Goal: Transaction & Acquisition: Book appointment/travel/reservation

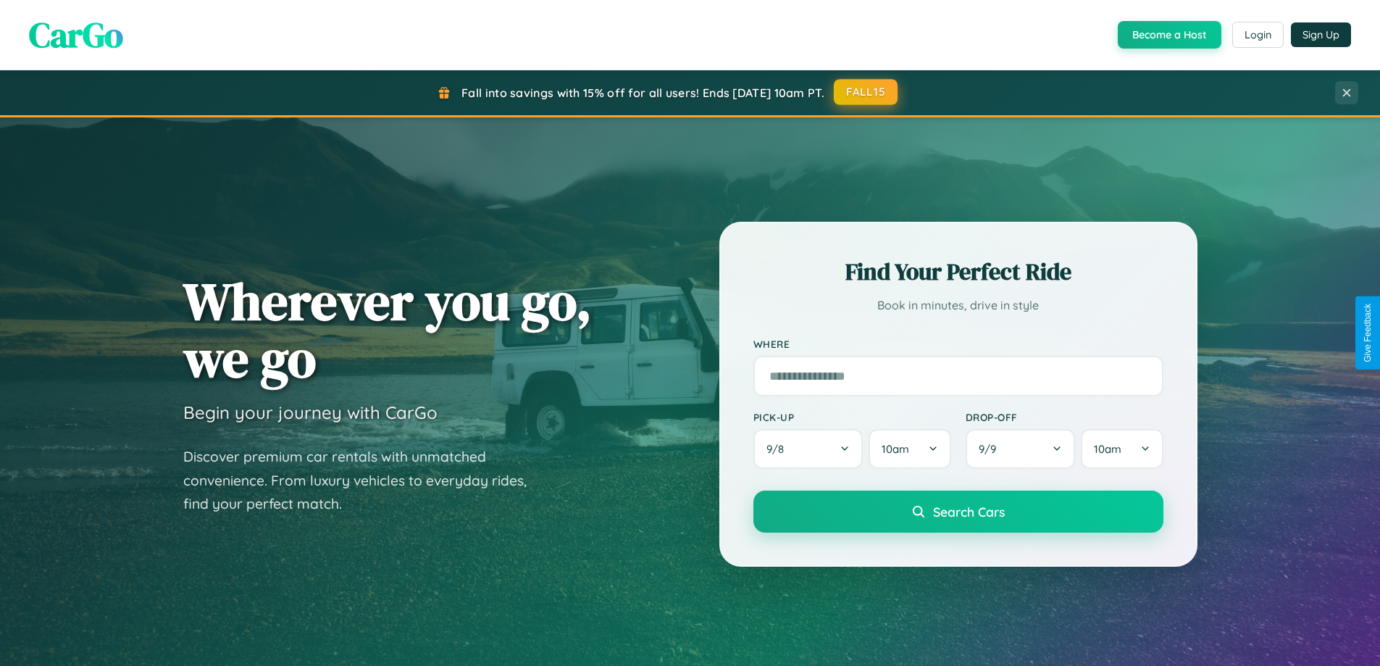
click at [867, 92] on button "FALL15" at bounding box center [866, 92] width 64 height 26
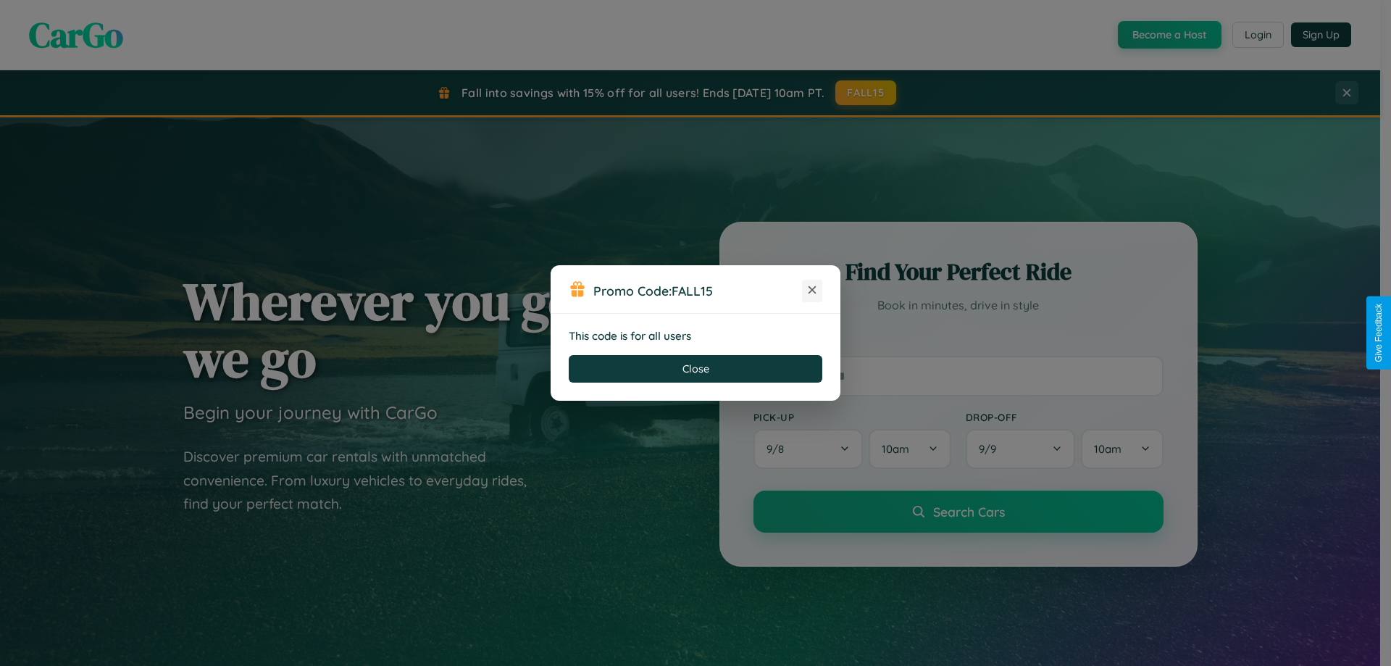
click at [812, 291] on icon at bounding box center [812, 290] width 14 height 14
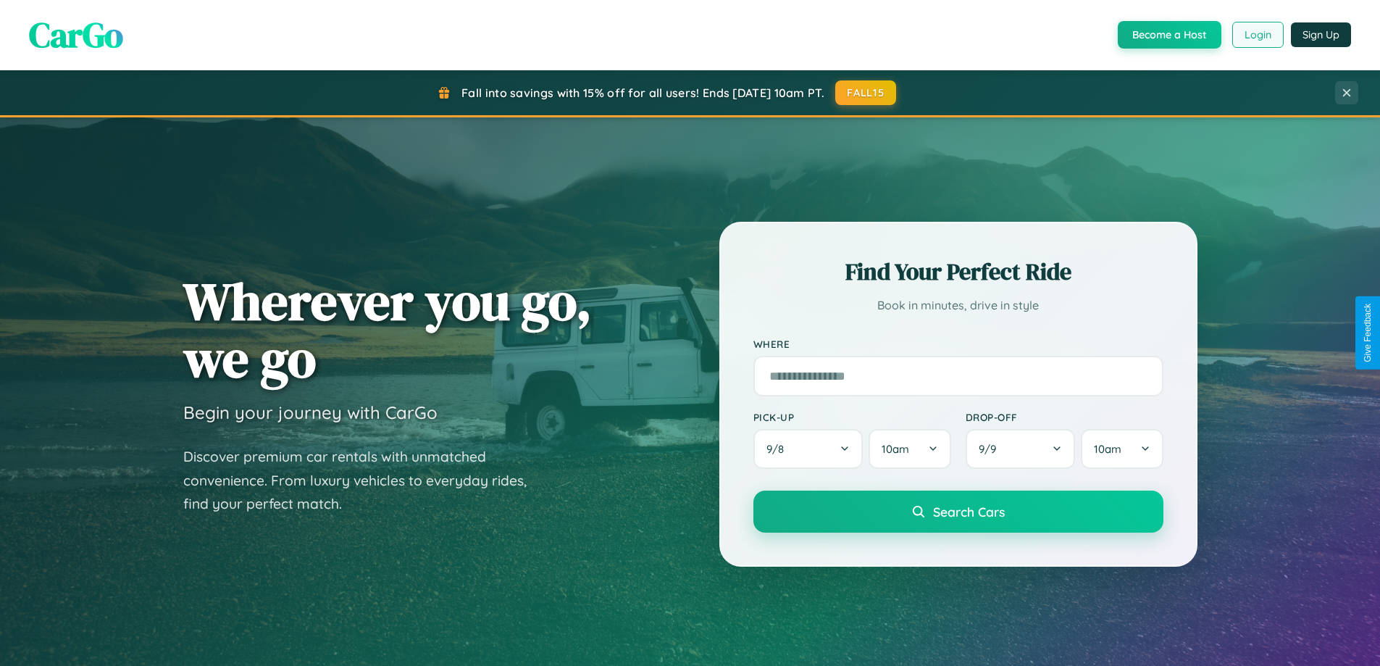
click at [1257, 35] on button "Login" at bounding box center [1257, 35] width 51 height 26
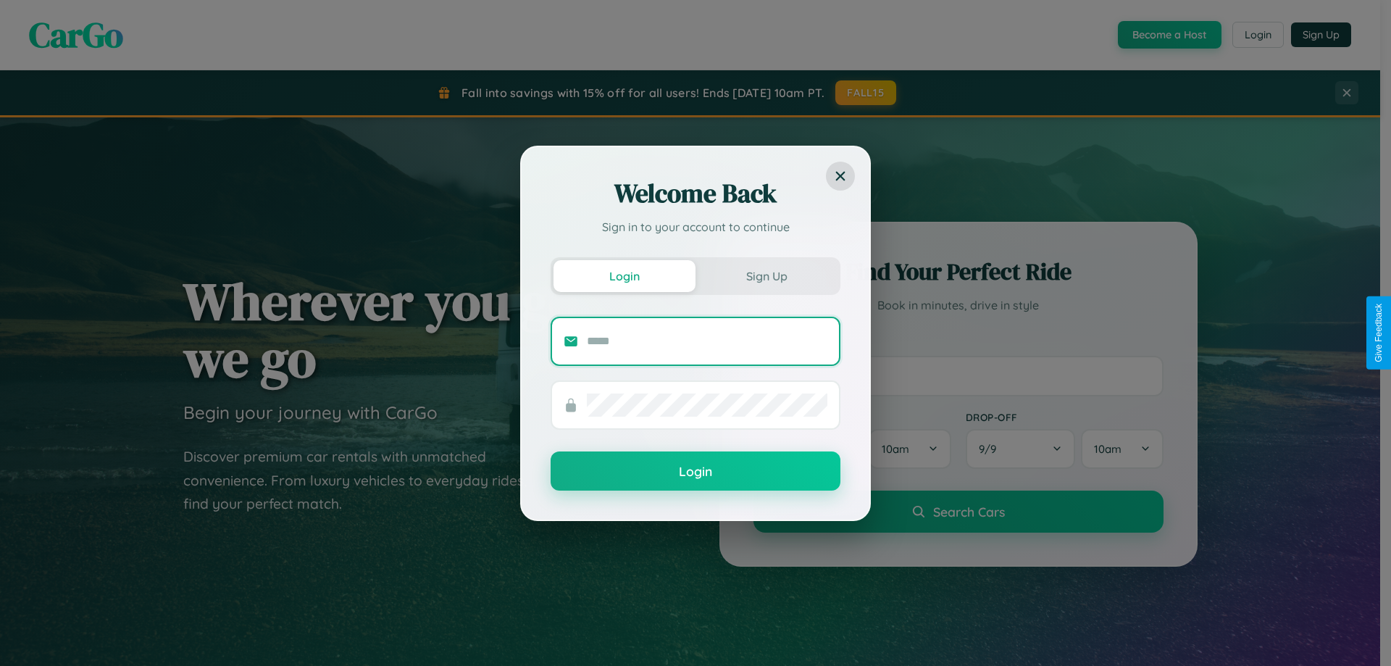
click at [707, 341] on input "text" at bounding box center [707, 341] width 241 height 23
type input "**********"
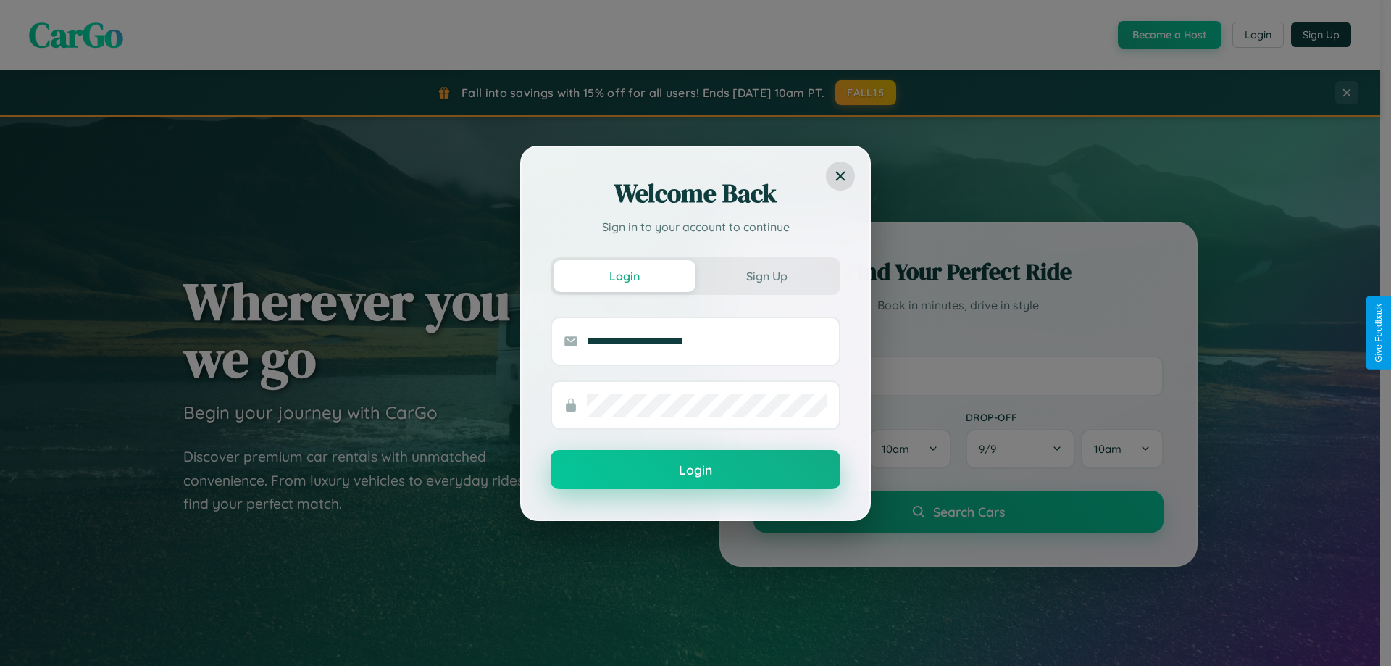
click at [696, 470] on button "Login" at bounding box center [696, 469] width 290 height 39
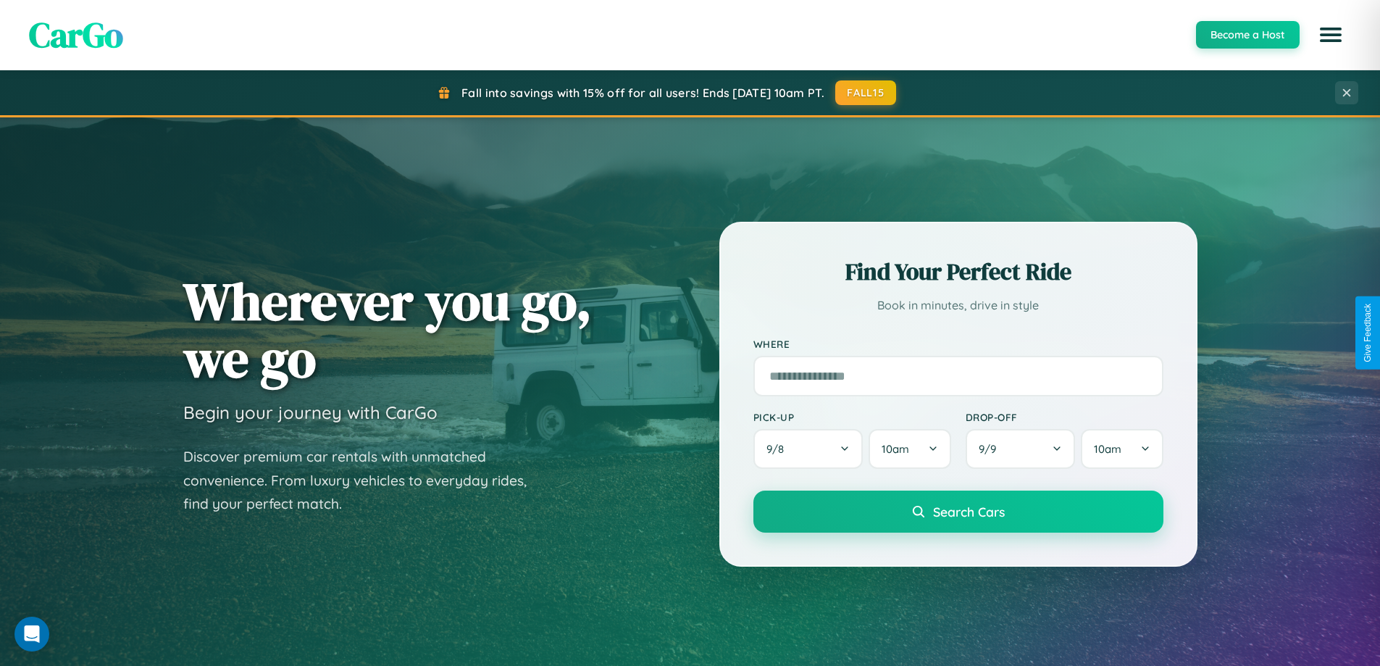
scroll to position [997, 0]
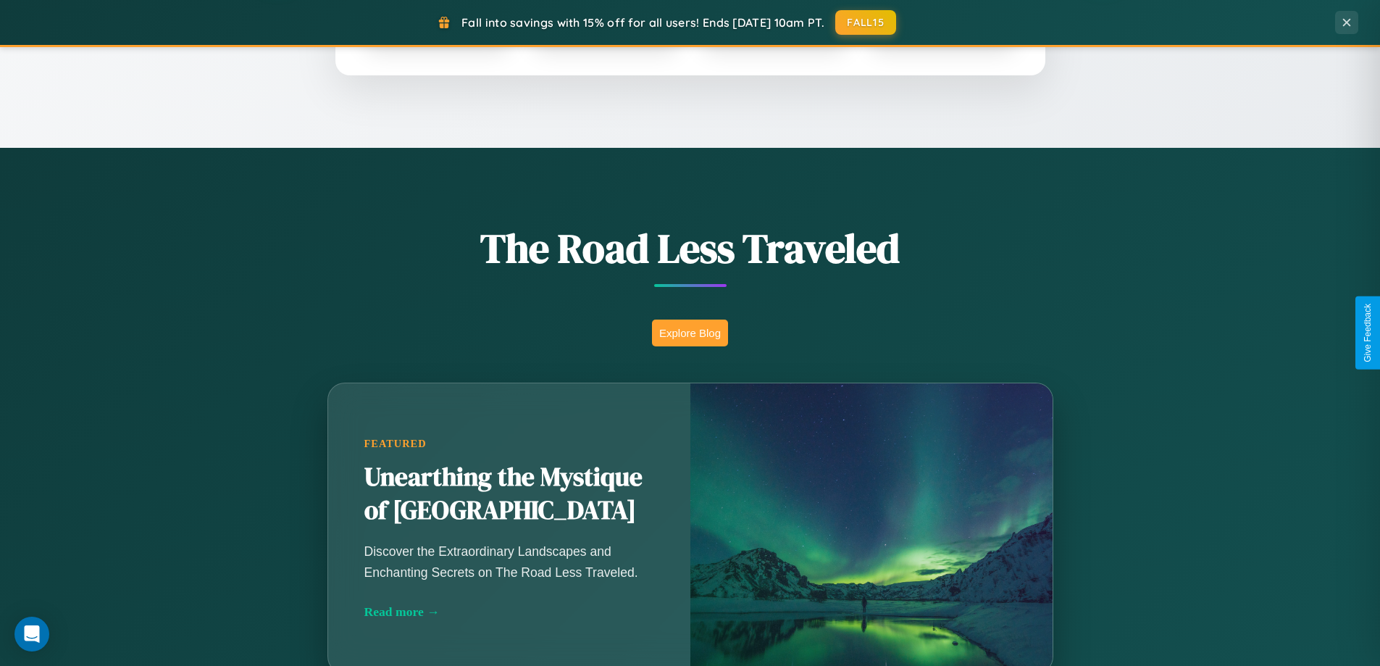
click at [690, 333] on button "Explore Blog" at bounding box center [690, 333] width 76 height 27
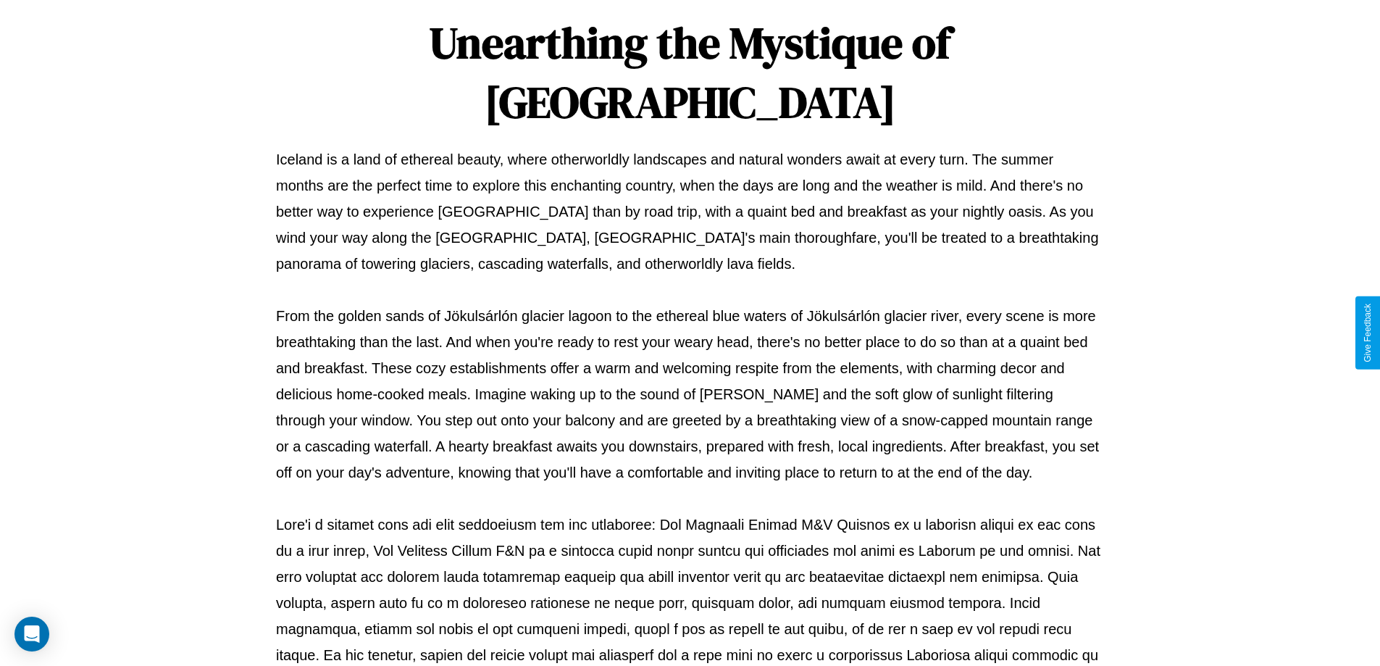
scroll to position [469, 0]
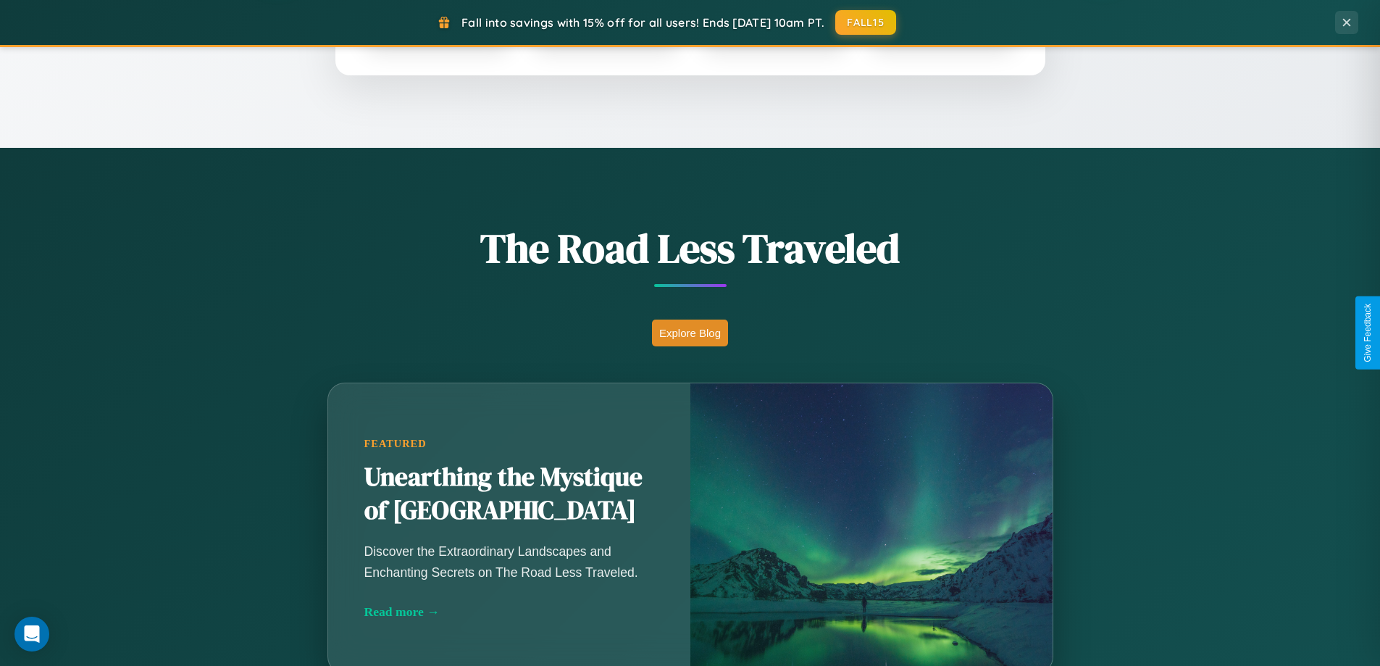
scroll to position [2788, 0]
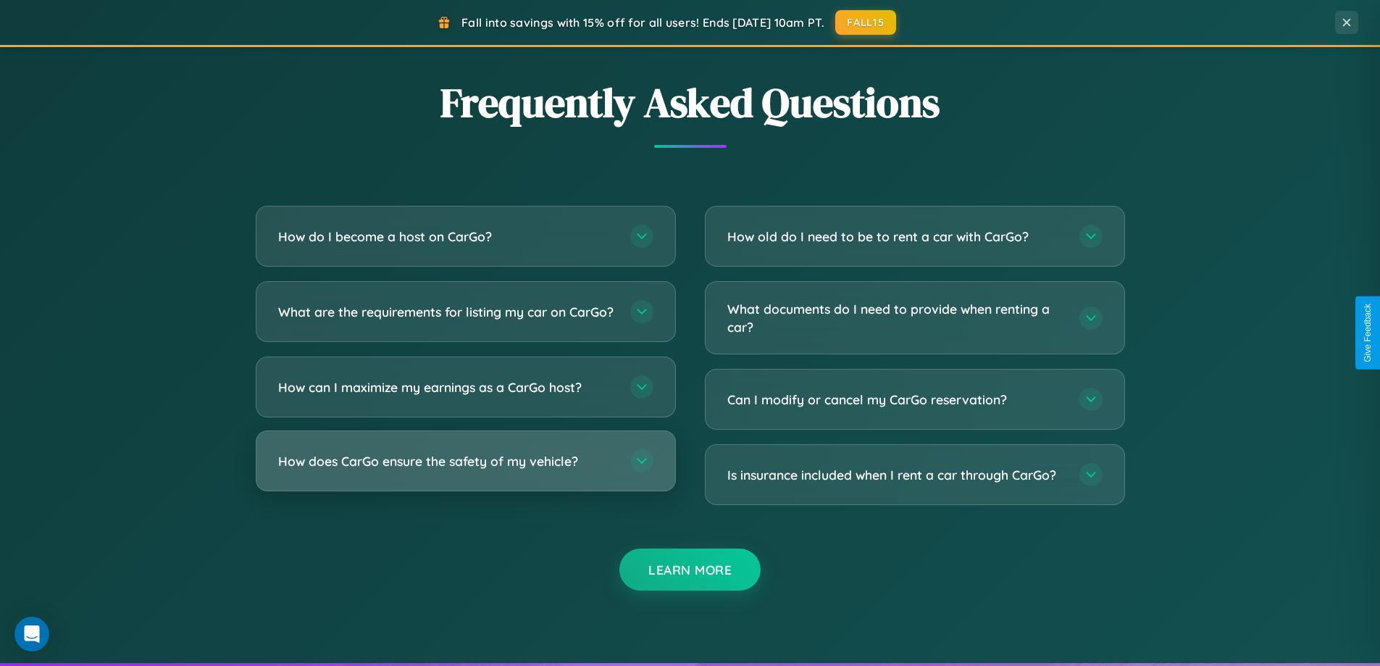
click at [465, 470] on h3 "How does CarGo ensure the safety of my vehicle?" at bounding box center [447, 461] width 338 height 18
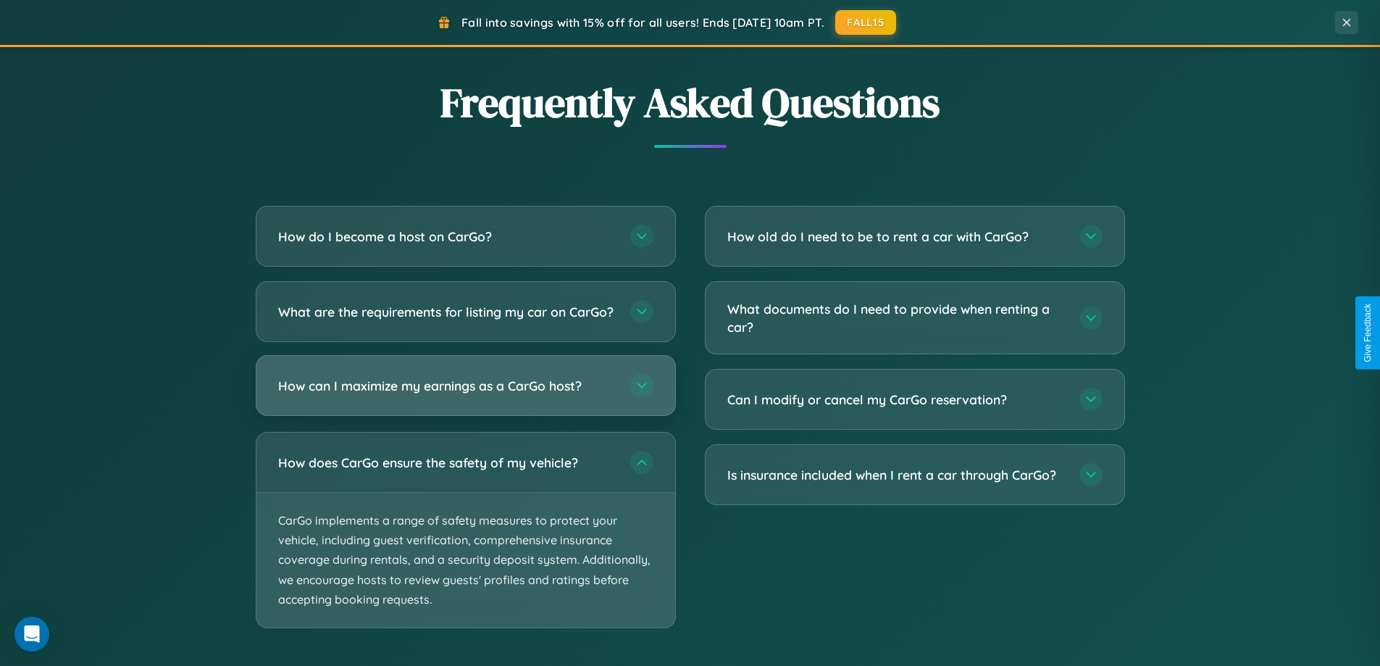
click at [465, 395] on h3 "How can I maximize my earnings as a CarGo host?" at bounding box center [447, 386] width 338 height 18
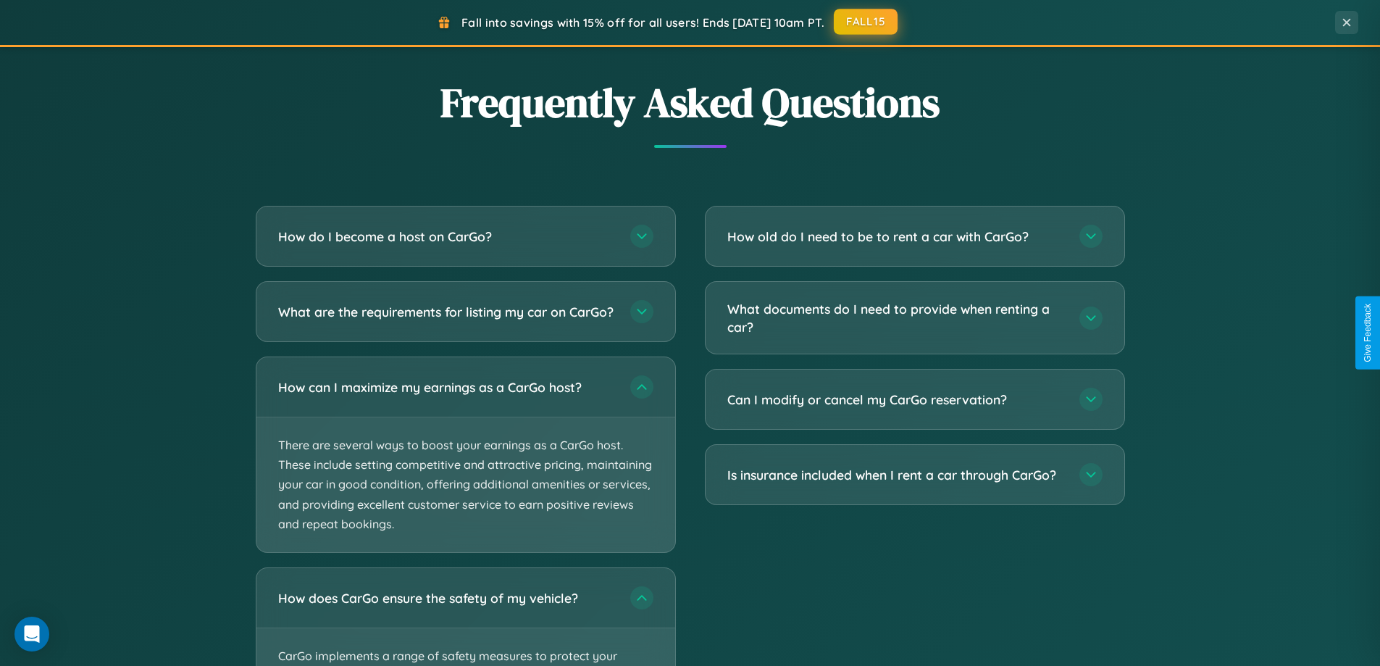
click at [867, 22] on button "FALL15" at bounding box center [866, 22] width 64 height 26
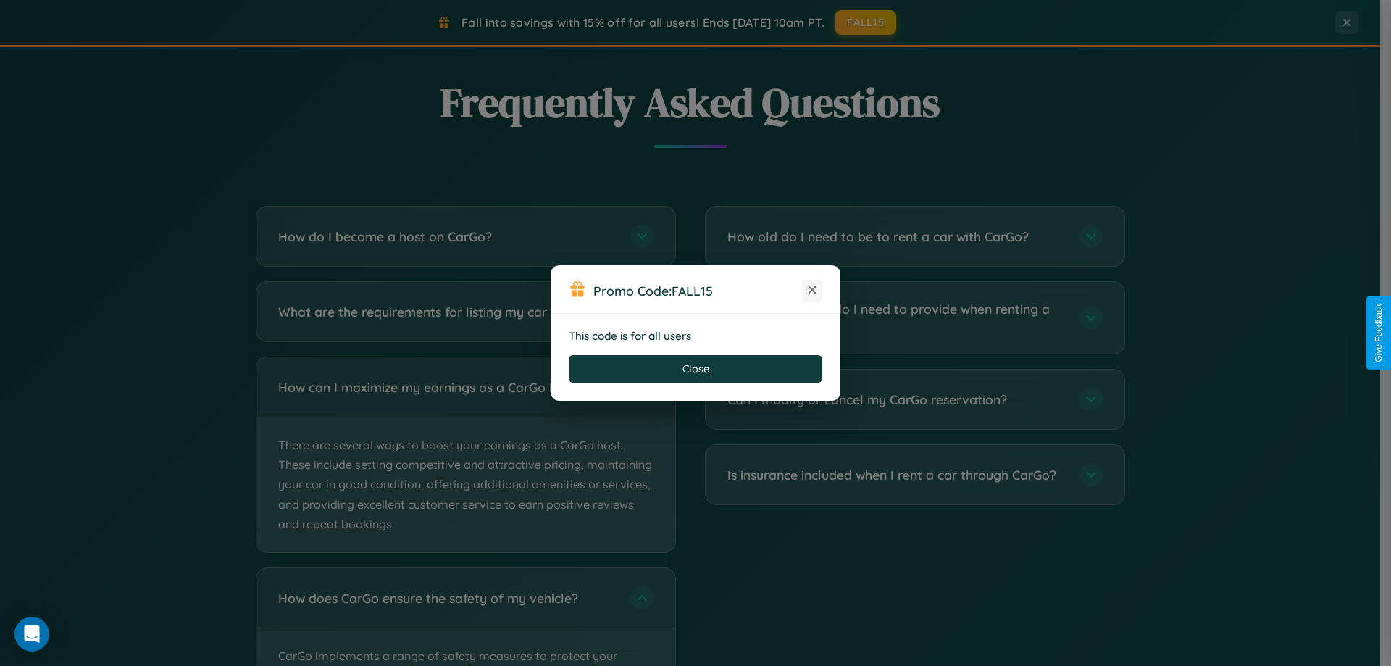
click at [812, 291] on icon at bounding box center [812, 290] width 14 height 14
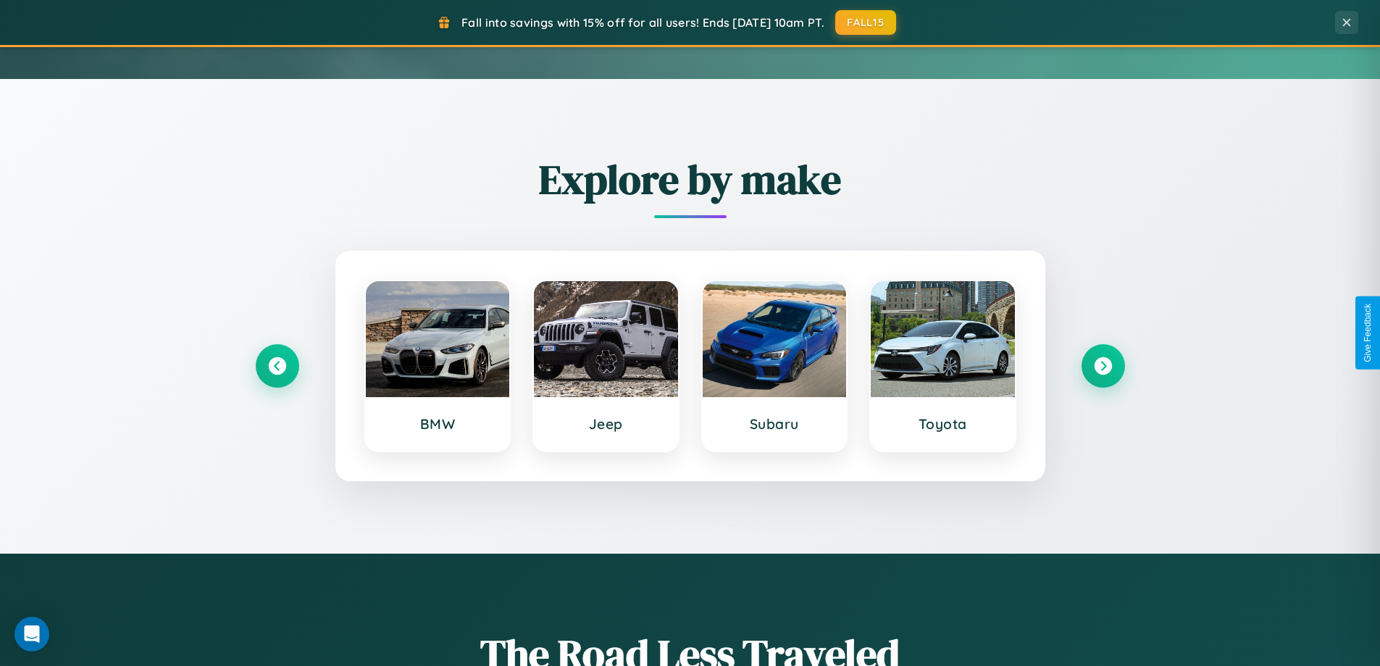
scroll to position [43, 0]
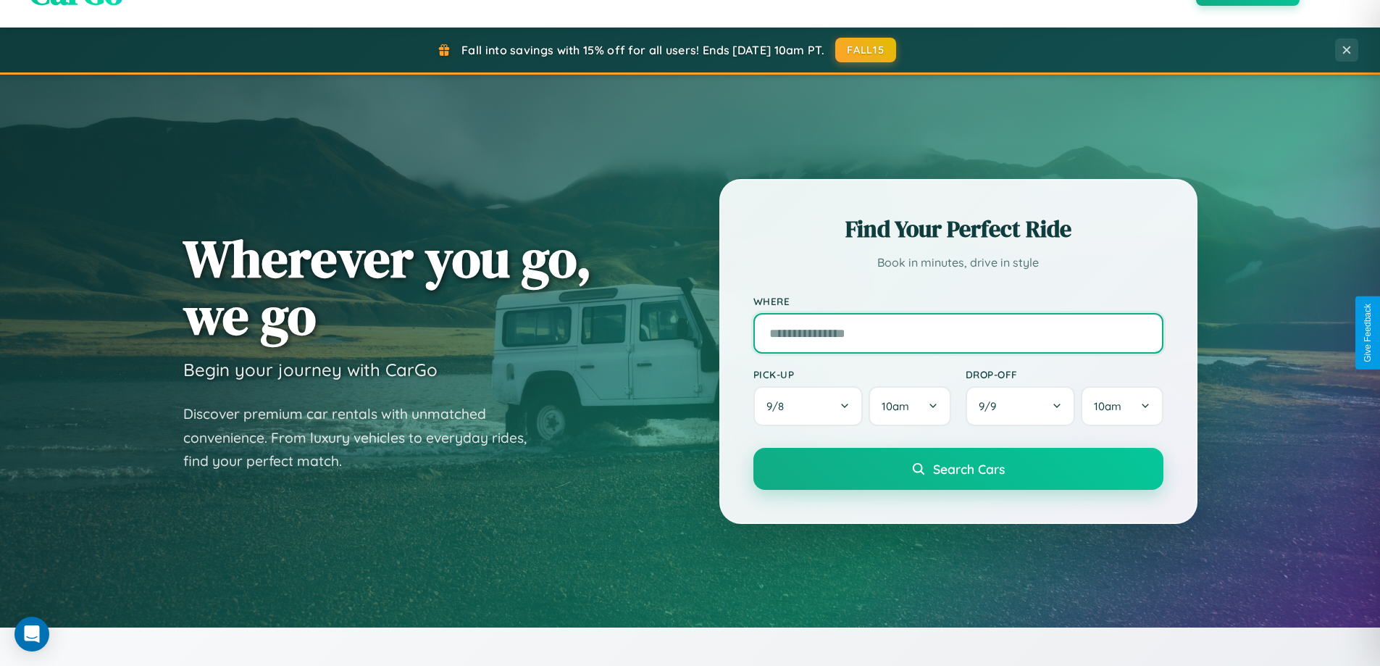
click at [958, 333] on input "text" at bounding box center [958, 333] width 410 height 41
type input "**********"
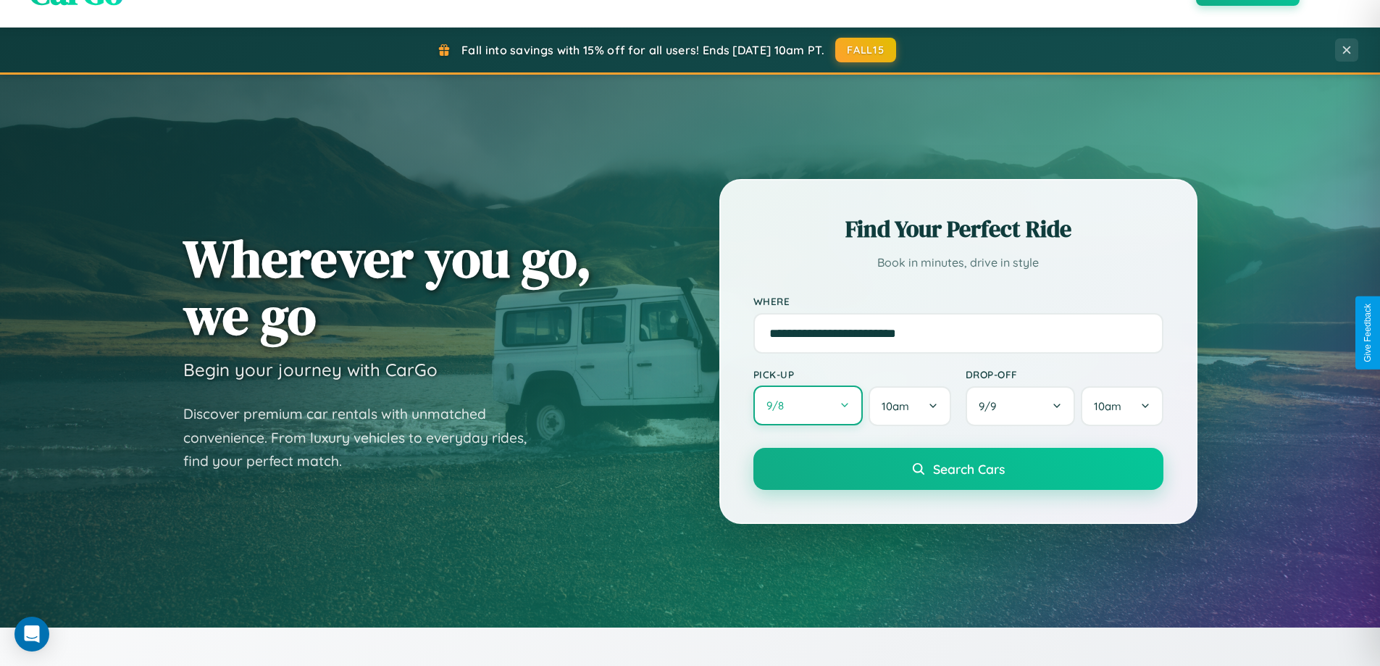
click at [808, 406] on button "9 / 8" at bounding box center [808, 405] width 110 height 40
select select "*"
select select "****"
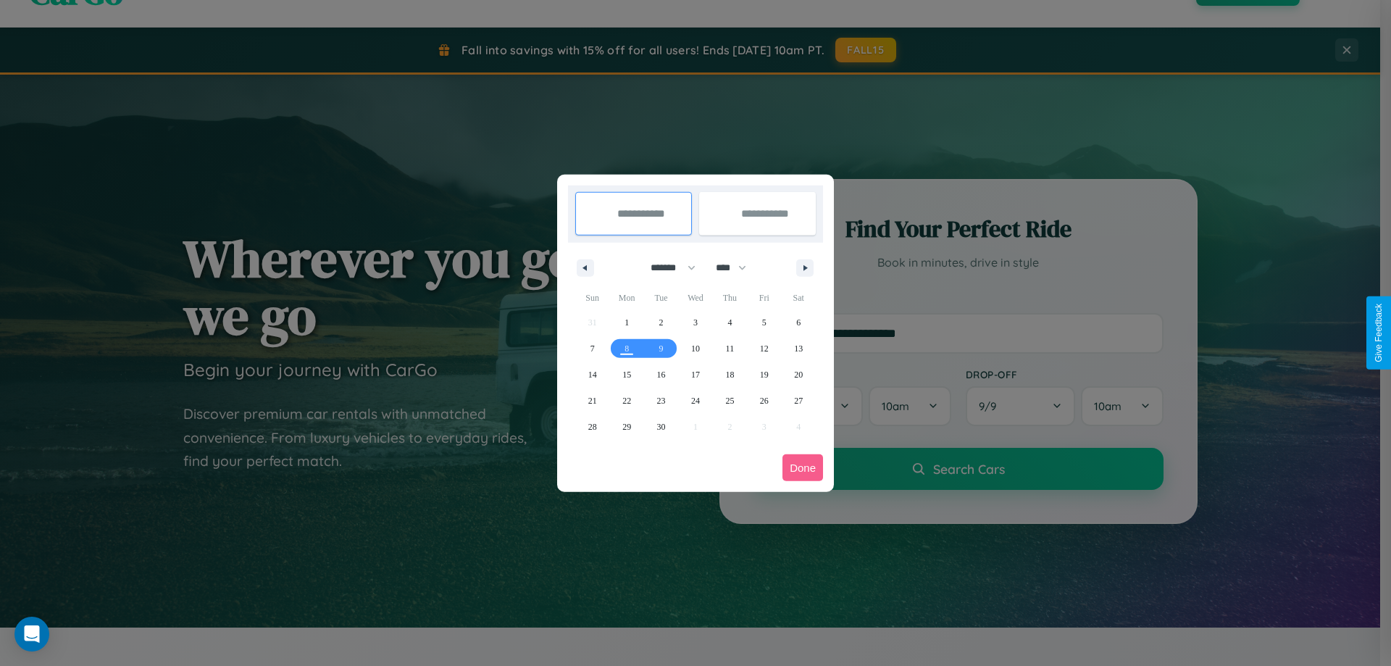
drag, startPoint x: 667, startPoint y: 267, endPoint x: 696, endPoint y: 291, distance: 37.1
click at [667, 267] on select "******* ******** ***** ***** *** **** **** ****** ********* ******* ******** **…" at bounding box center [671, 268] width 62 height 24
select select "*"
drag, startPoint x: 738, startPoint y: 267, endPoint x: 696, endPoint y: 291, distance: 48.0
click at [738, 267] on select "**** **** **** **** **** **** **** **** **** **** **** **** **** **** **** ****…" at bounding box center [730, 268] width 43 height 24
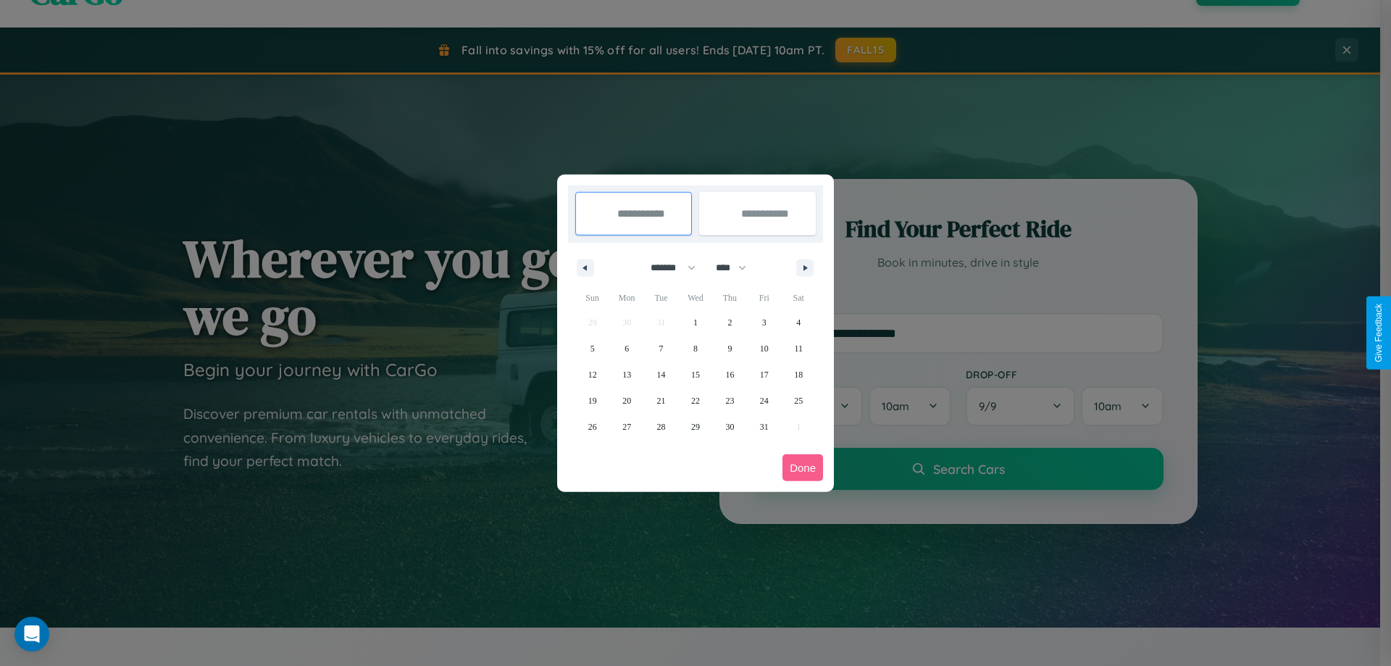
select select "****"
click at [627, 374] on span "12" at bounding box center [626, 375] width 9 height 26
type input "**********"
click at [661, 374] on span "13" at bounding box center [661, 375] width 9 height 26
type input "**********"
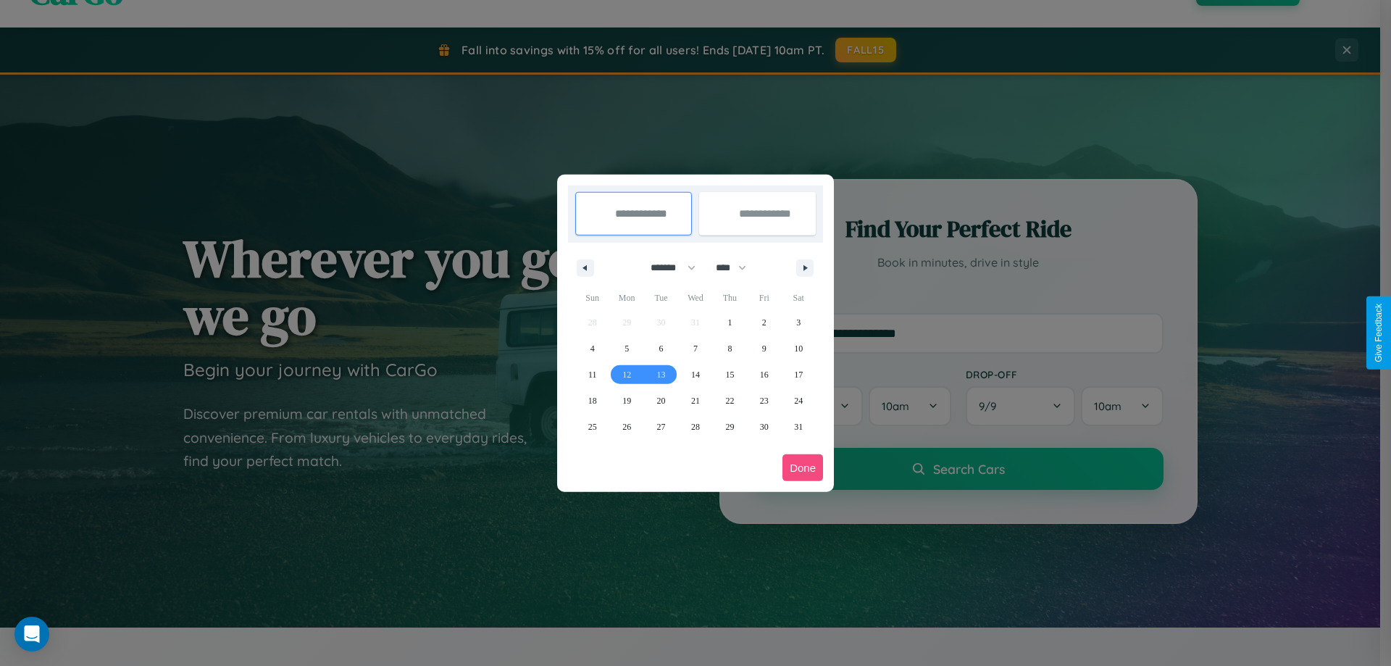
click at [803, 467] on button "Done" at bounding box center [802, 467] width 41 height 27
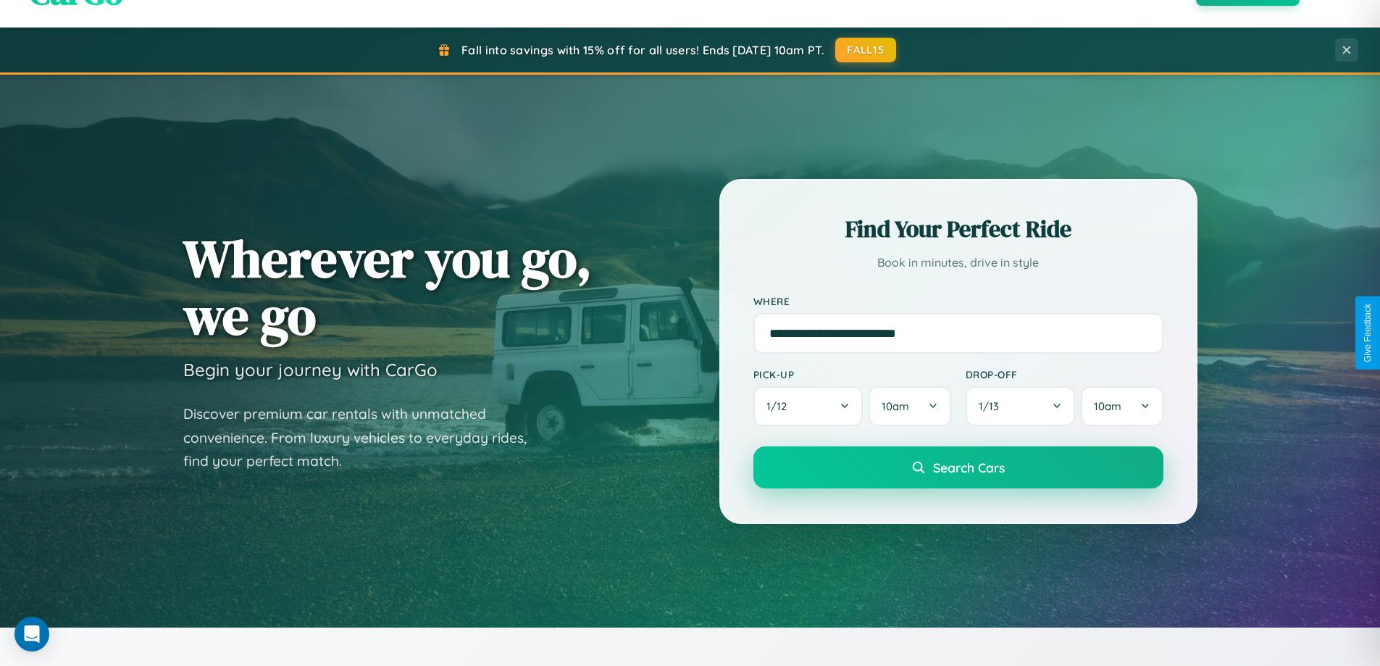
click at [958, 467] on span "Search Cars" at bounding box center [969, 467] width 72 height 16
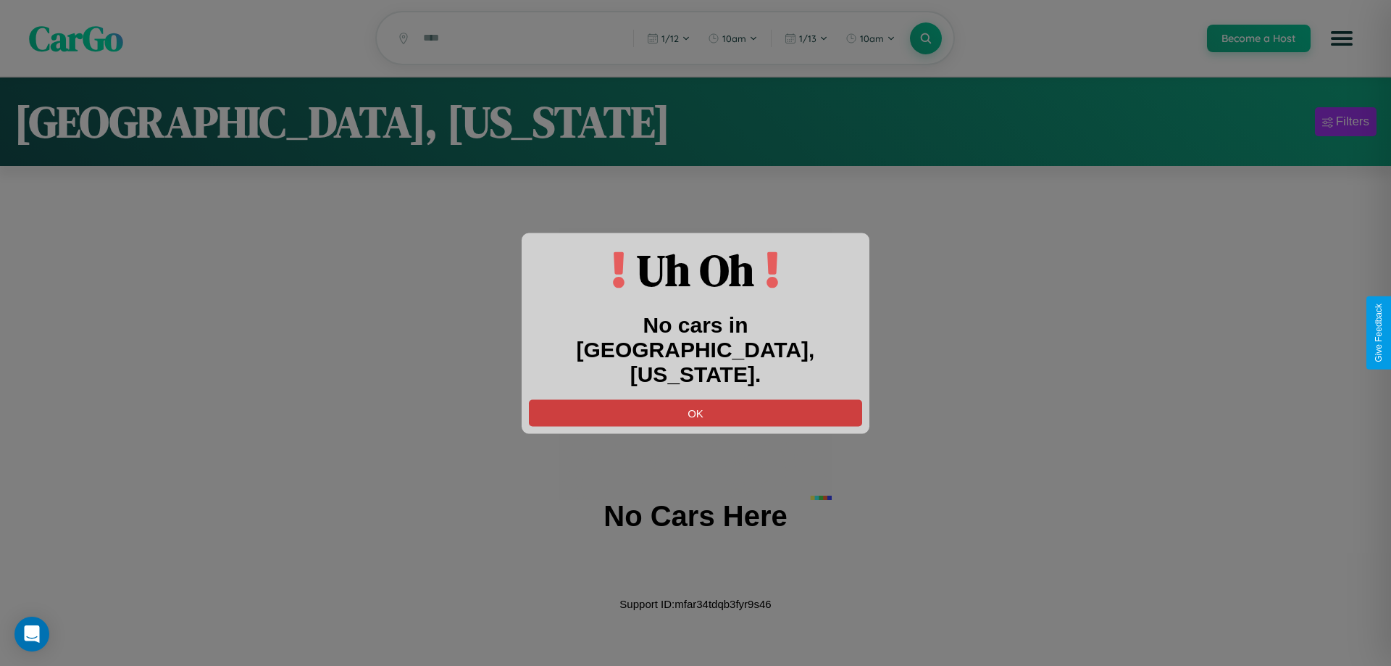
click at [696, 400] on button "OK" at bounding box center [695, 412] width 333 height 27
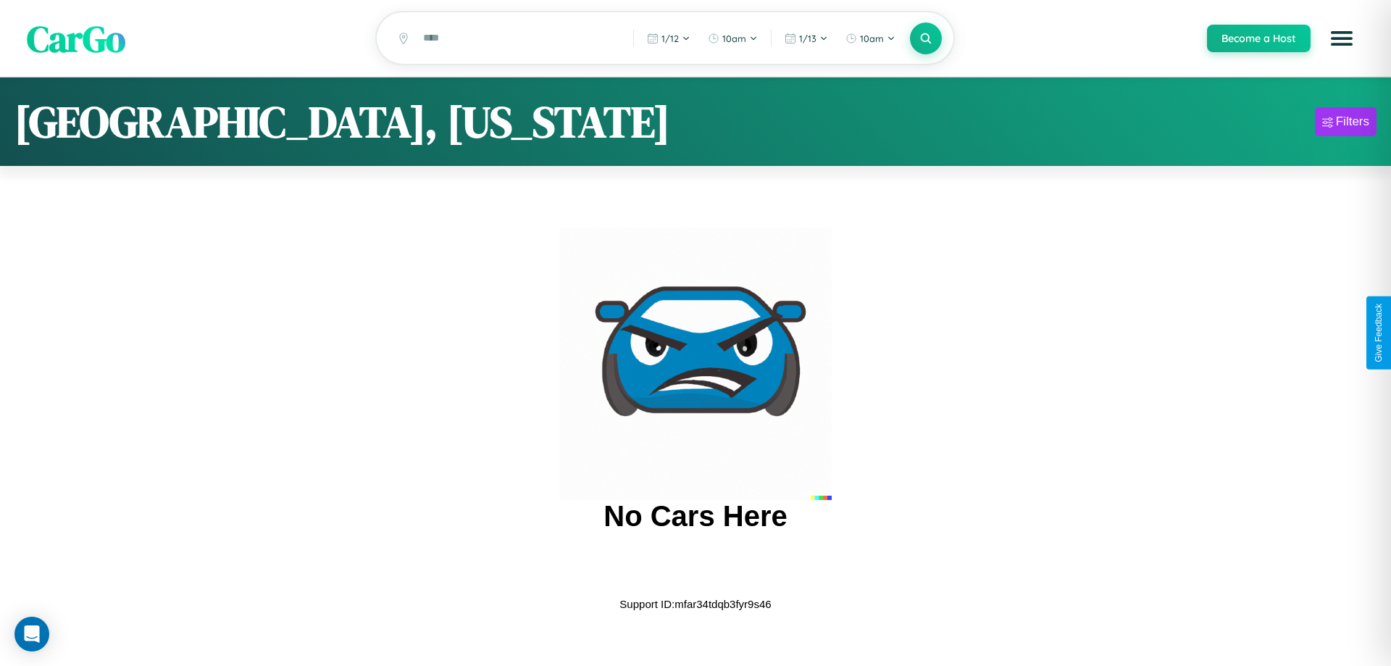
click at [76, 39] on span "CarGo" at bounding box center [76, 38] width 99 height 50
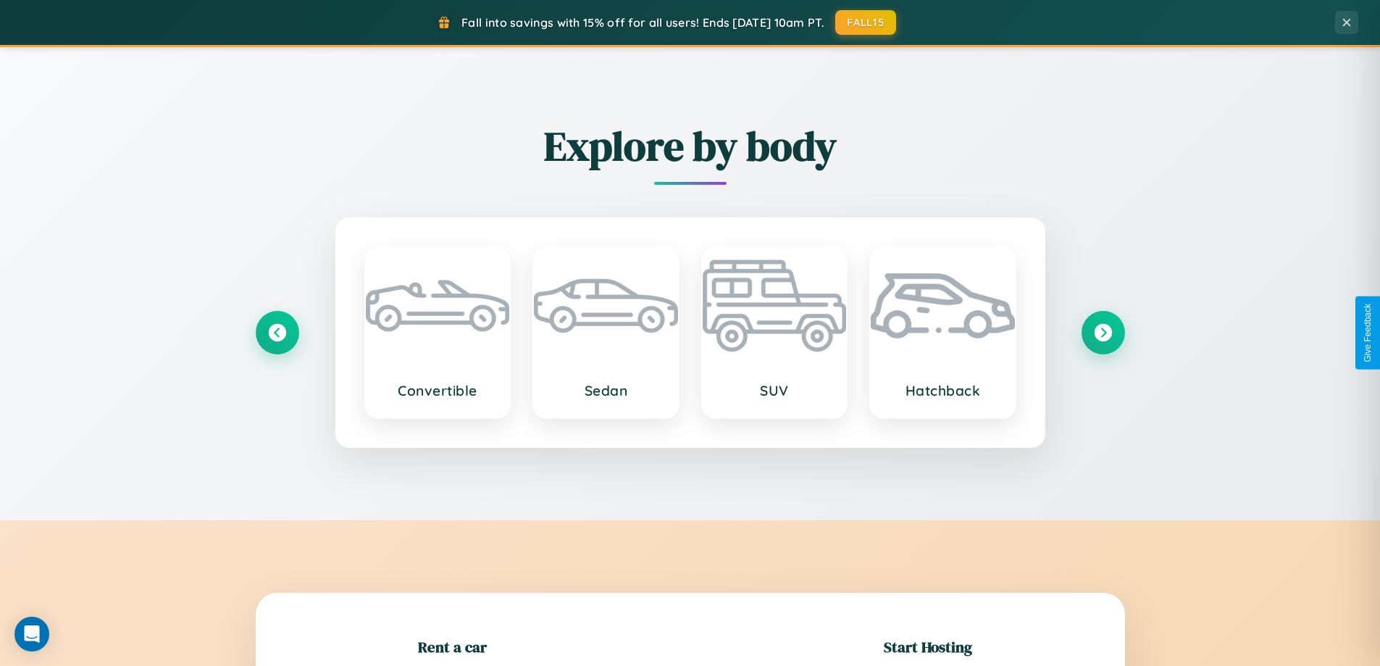
scroll to position [313, 0]
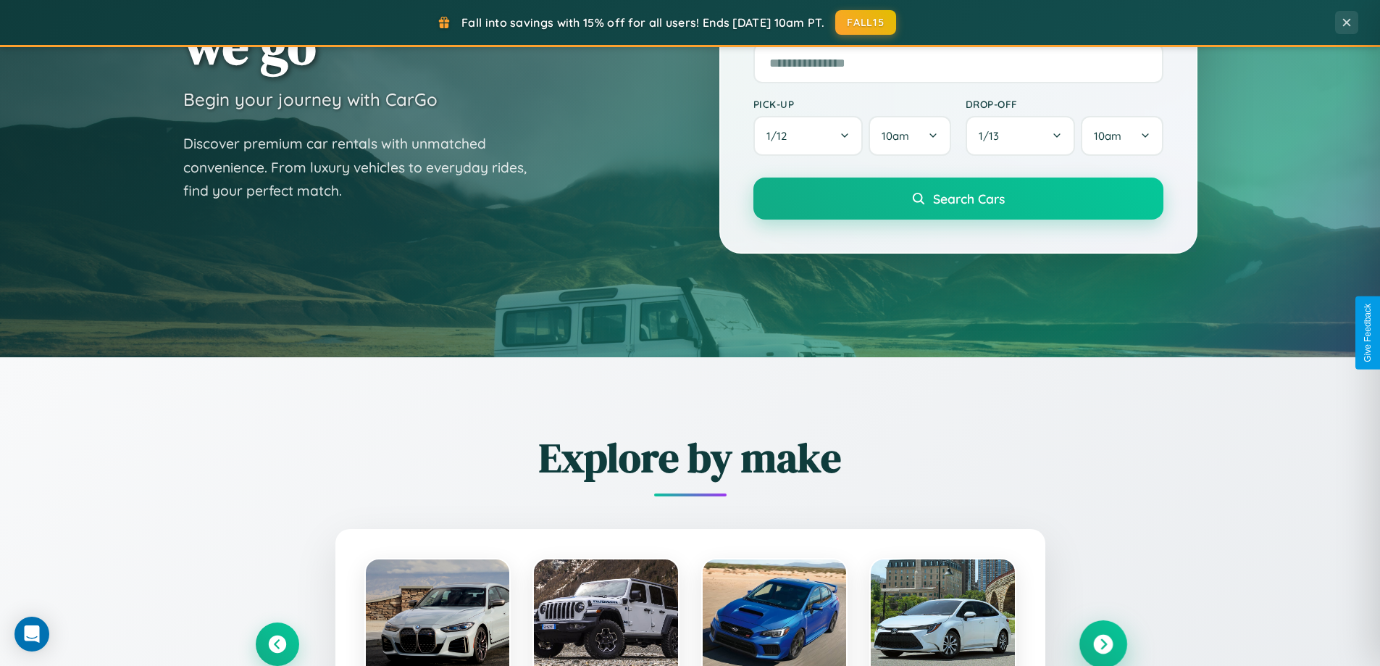
click at [1103, 644] on icon at bounding box center [1103, 645] width 20 height 20
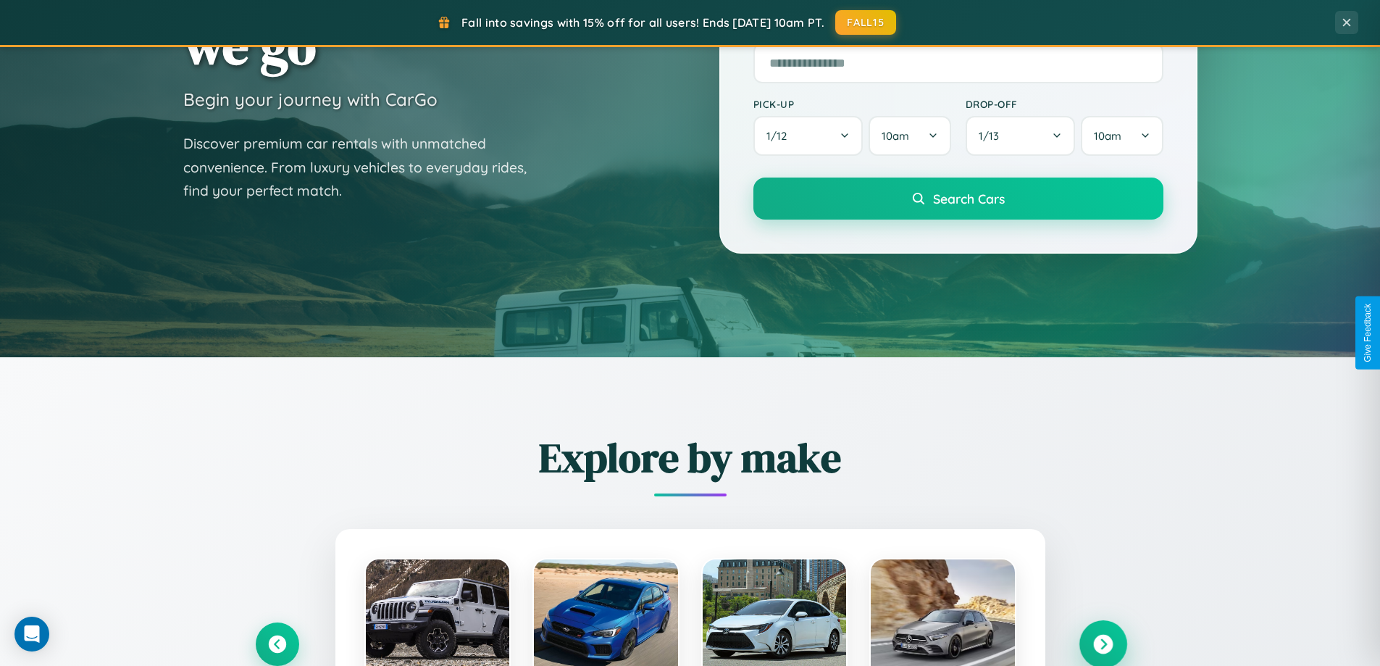
click at [1103, 643] on icon at bounding box center [1103, 645] width 20 height 20
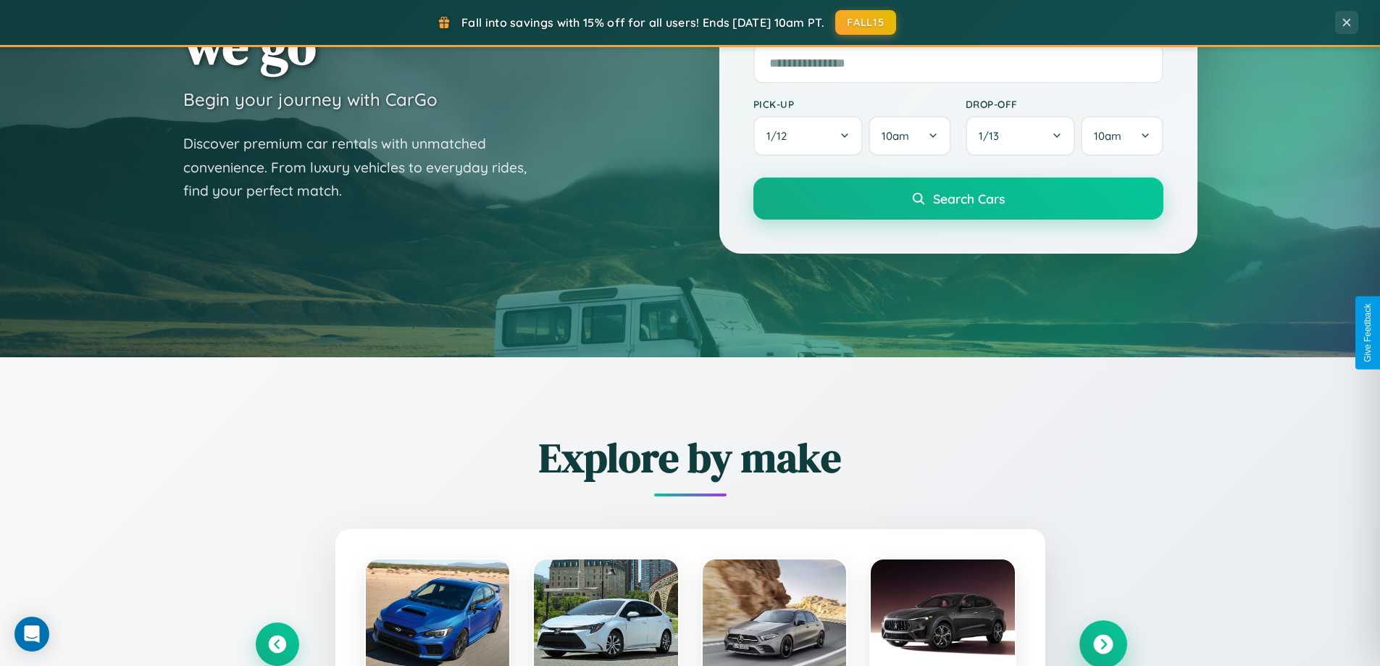
click at [1103, 643] on icon at bounding box center [1103, 645] width 20 height 20
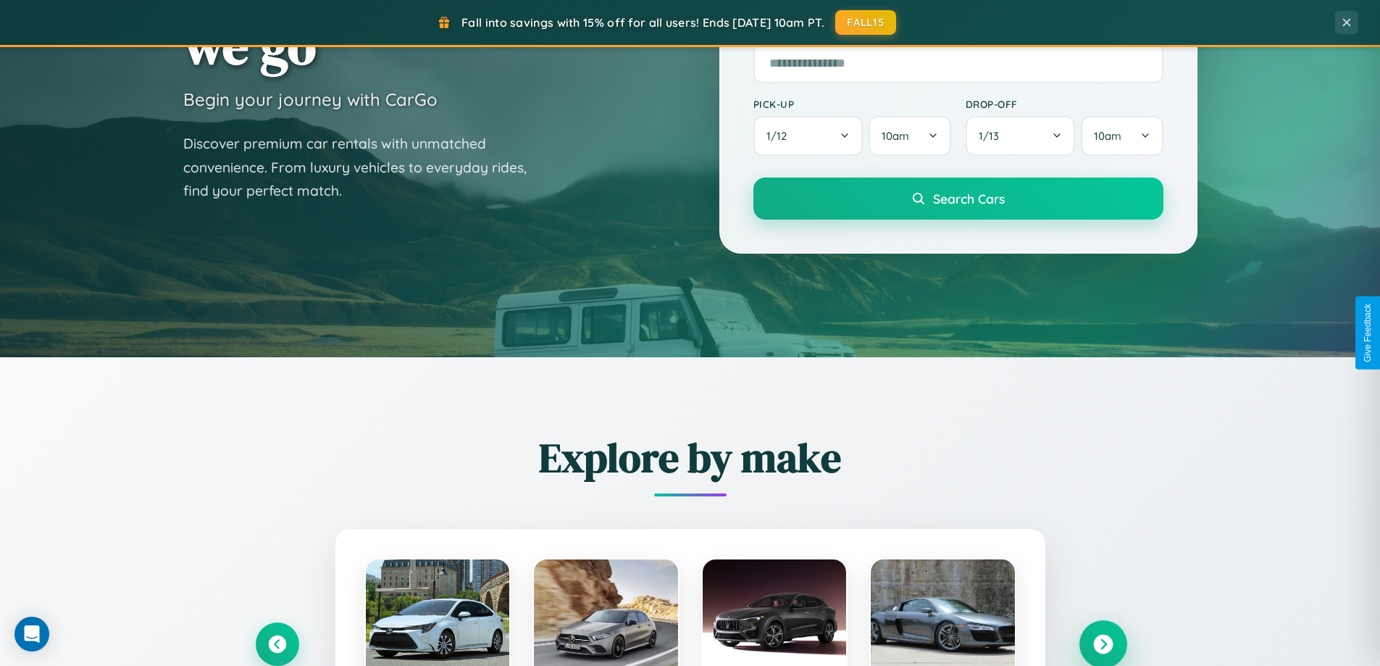
click at [1103, 643] on icon at bounding box center [1103, 645] width 20 height 20
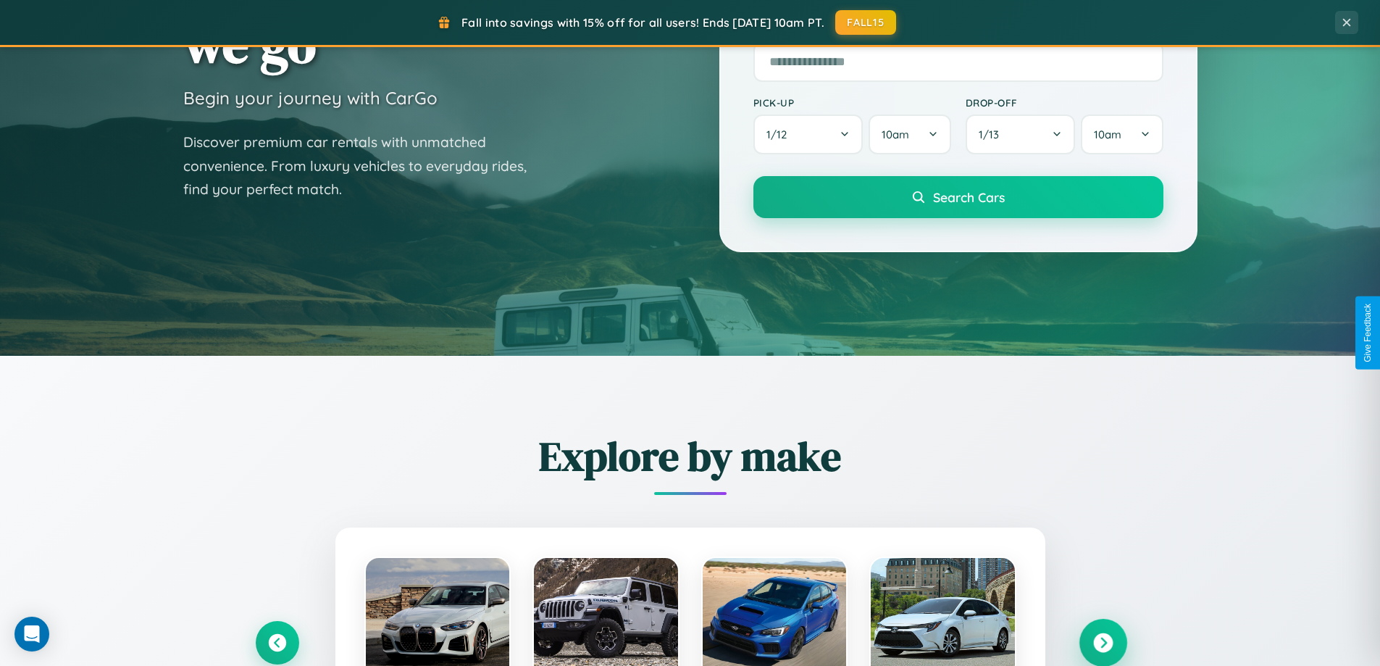
scroll to position [625, 0]
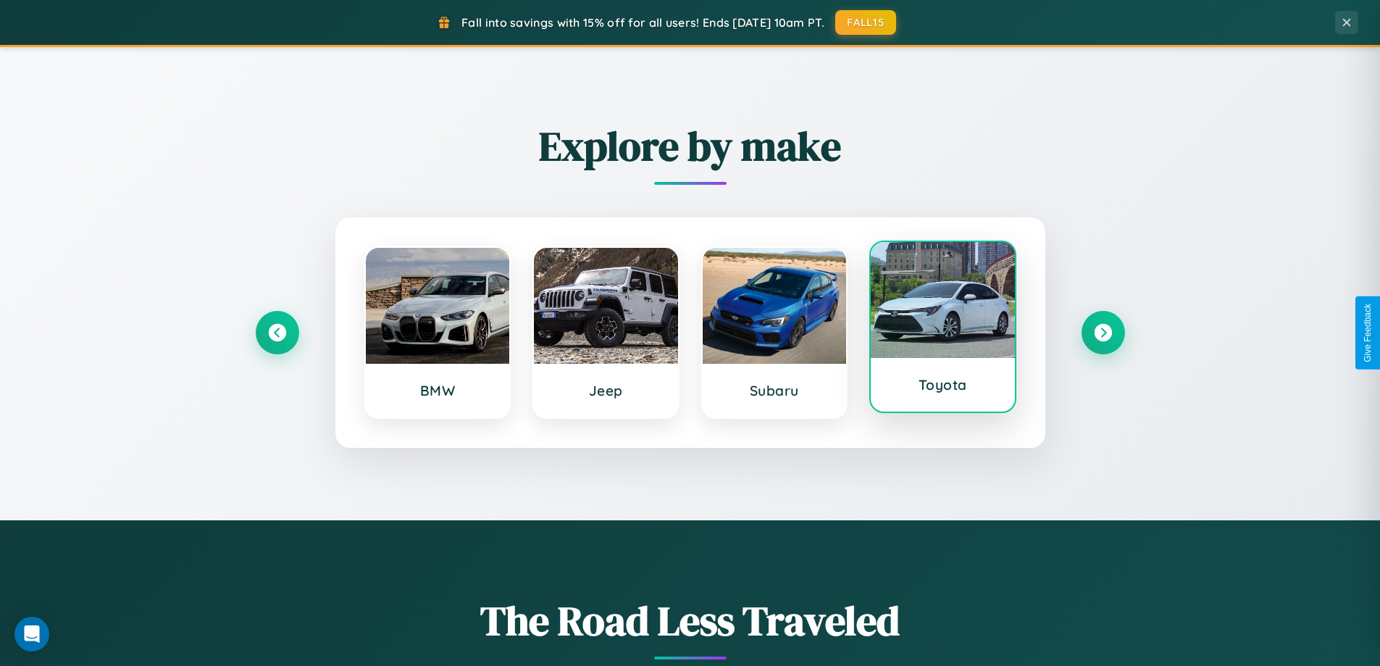
click at [943, 330] on div at bounding box center [943, 300] width 144 height 116
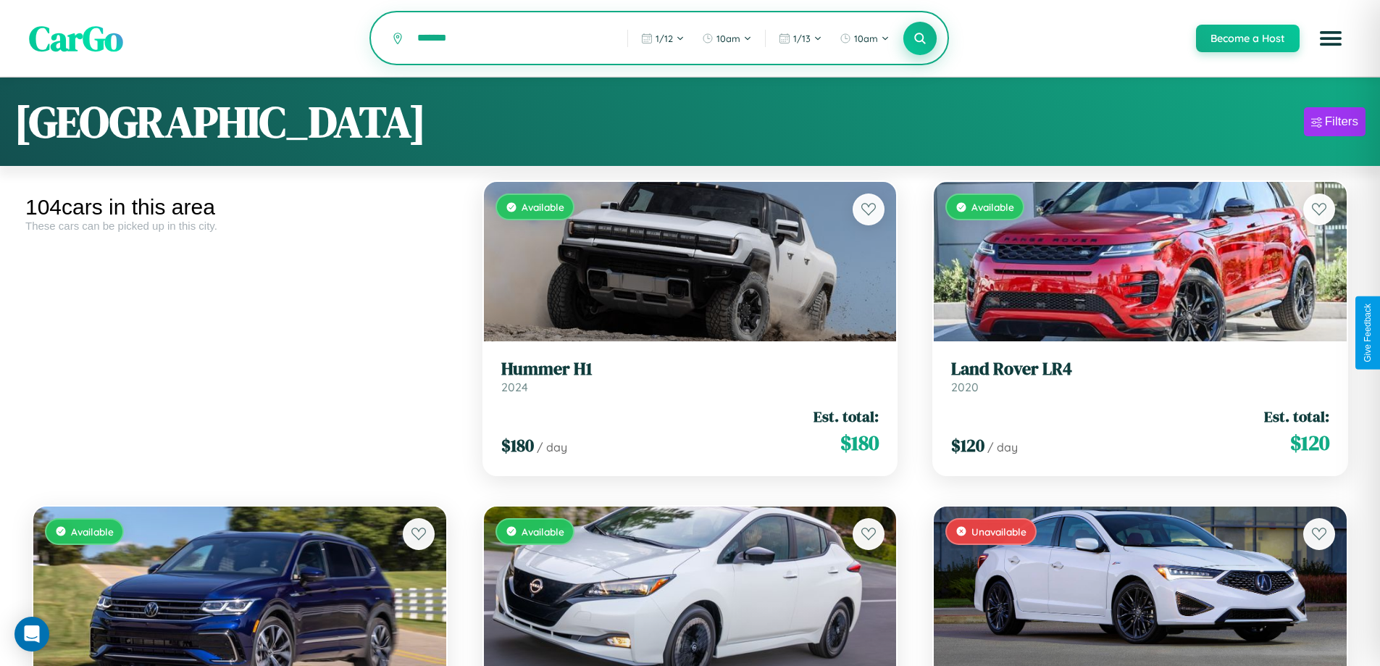
type input "*******"
click at [919, 39] on icon at bounding box center [921, 38] width 14 height 14
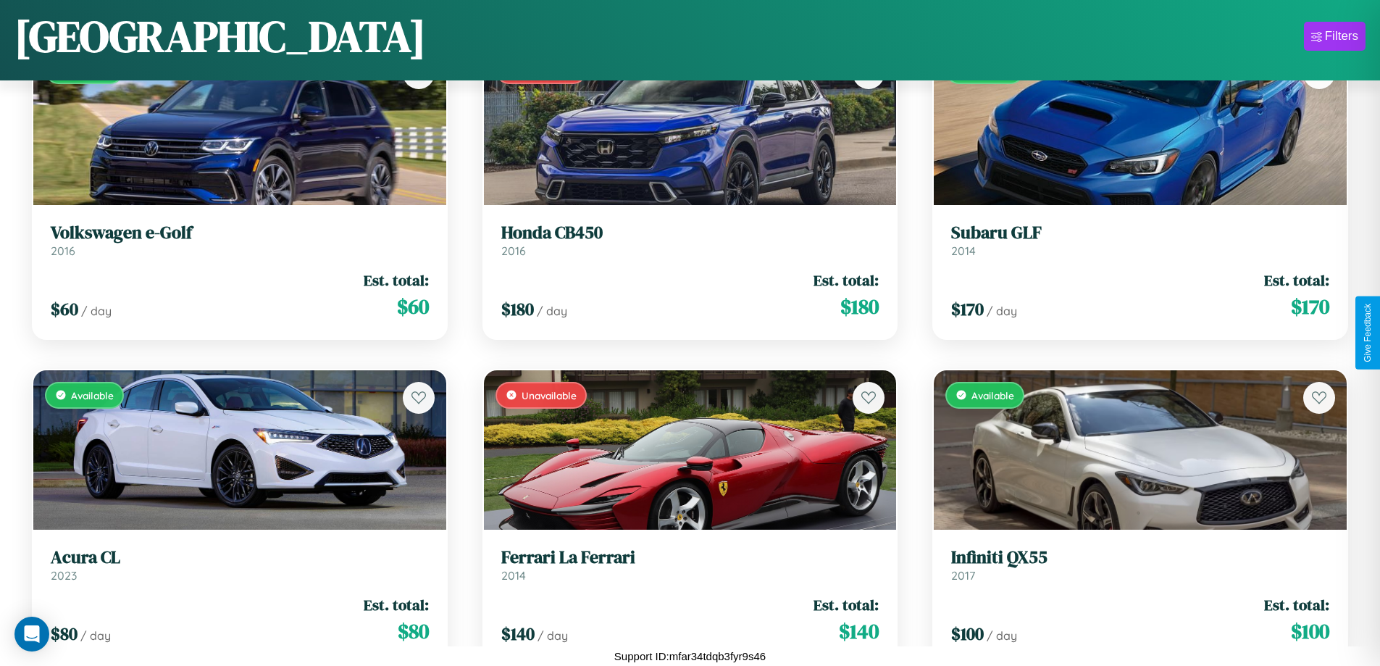
scroll to position [4421, 0]
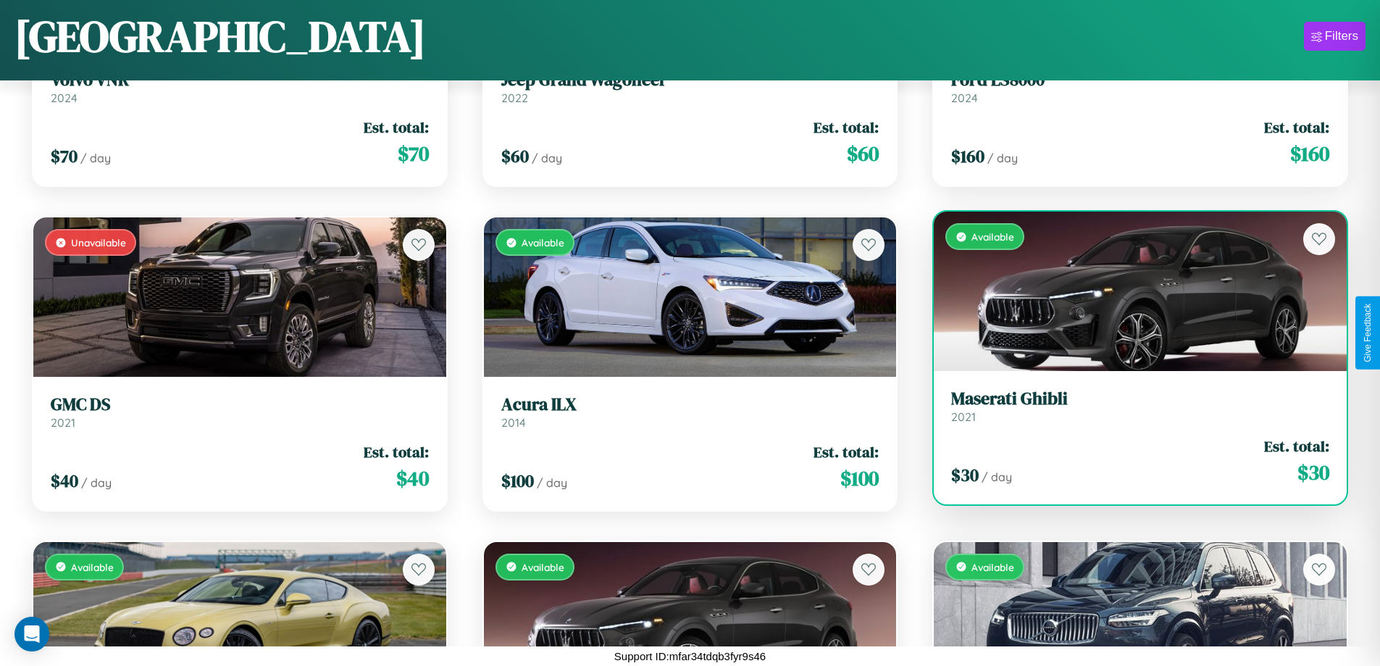
click at [1131, 406] on h3 "Maserati Ghibli" at bounding box center [1140, 398] width 378 height 21
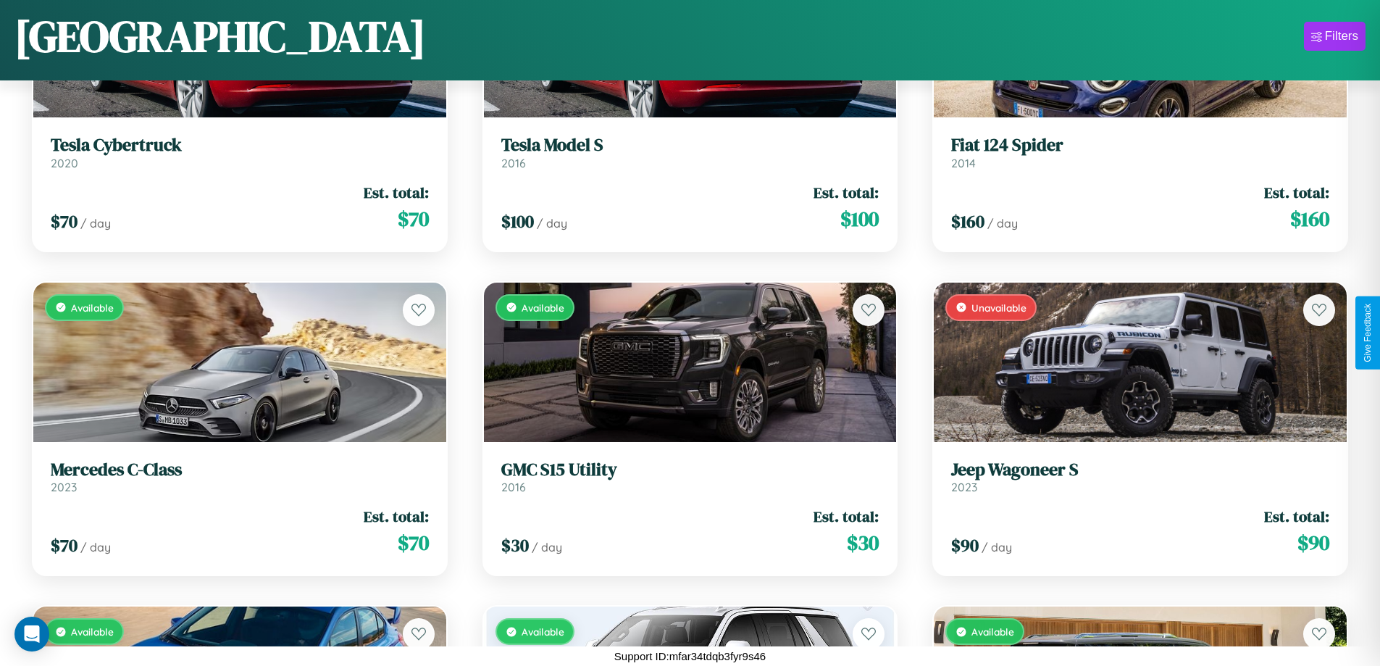
scroll to position [5395, 0]
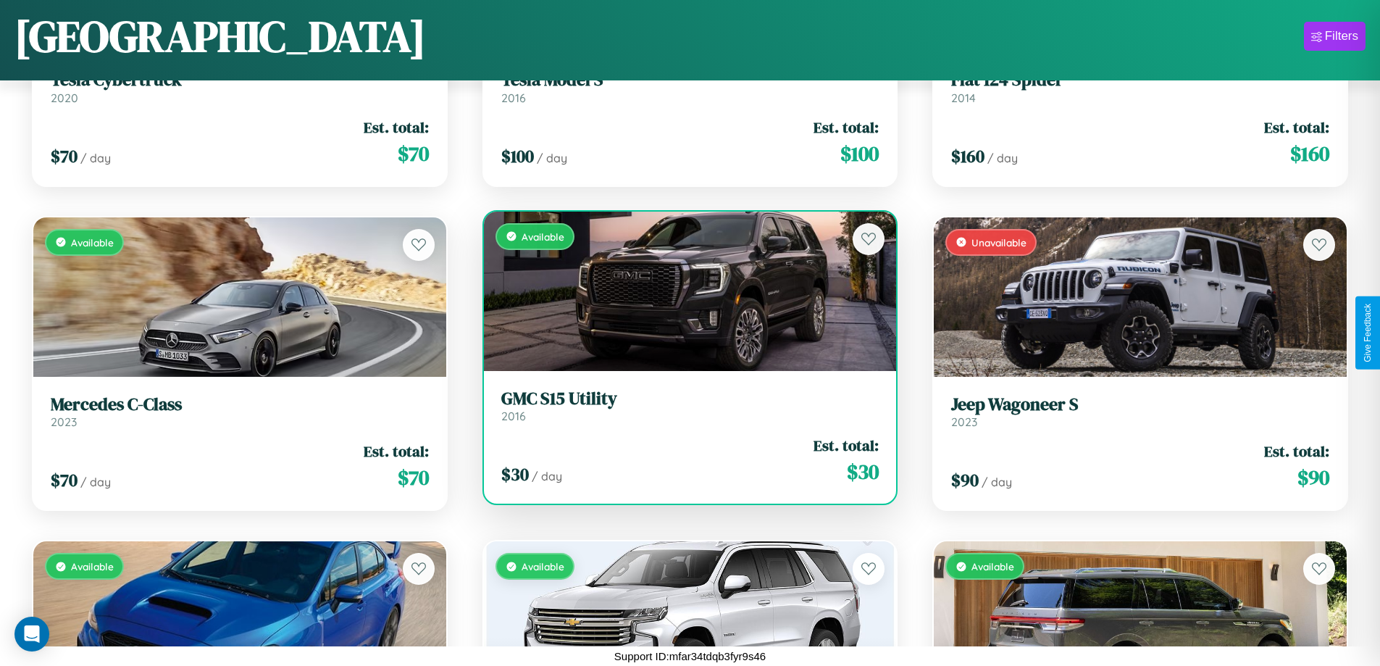
click at [684, 405] on h3 "GMC S15 Utility" at bounding box center [690, 398] width 378 height 21
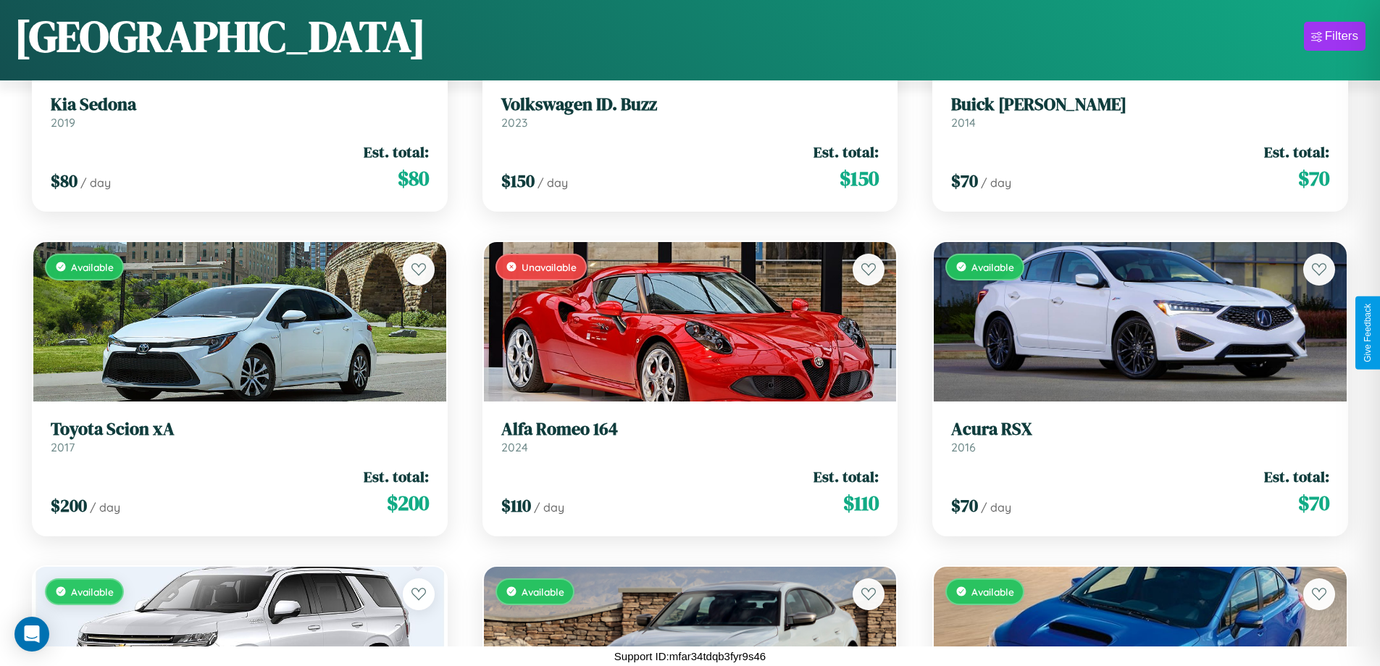
scroll to position [9612, 0]
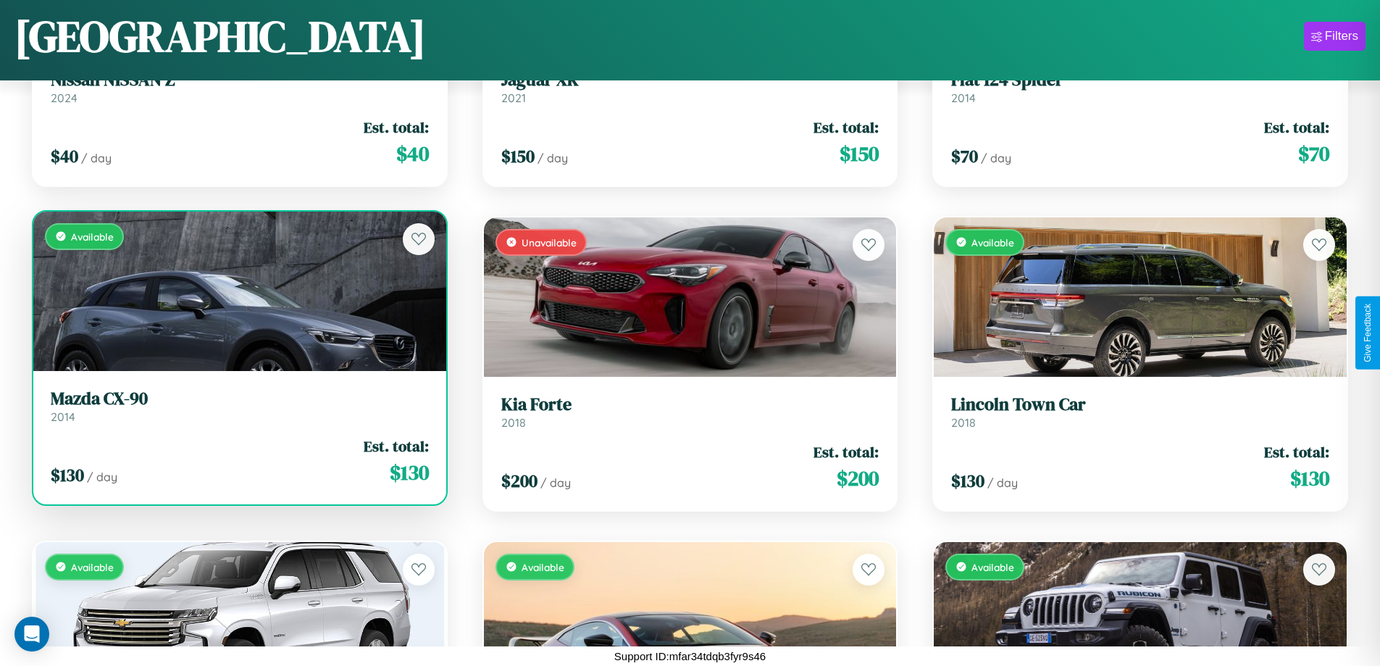
click at [238, 409] on h3 "Mazda CX-90" at bounding box center [240, 398] width 378 height 21
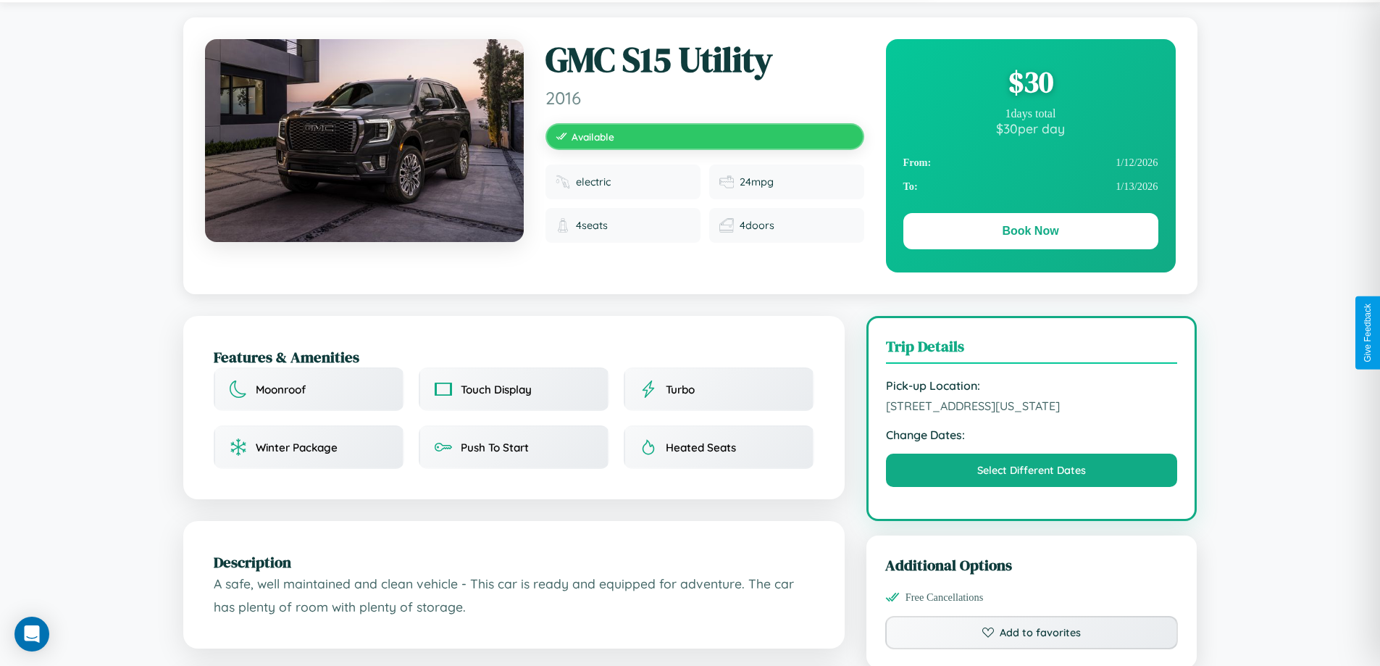
scroll to position [476, 0]
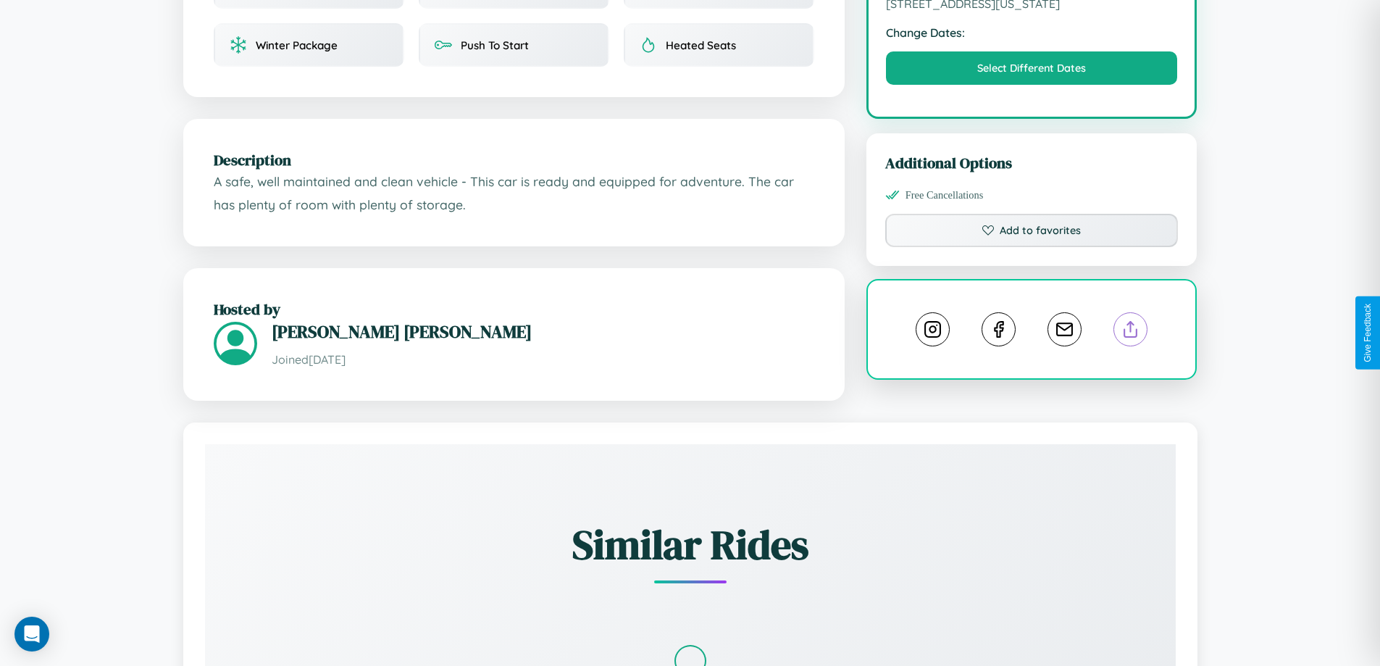
click at [1131, 331] on line at bounding box center [1131, 327] width 0 height 10
